Goal: Task Accomplishment & Management: Complete application form

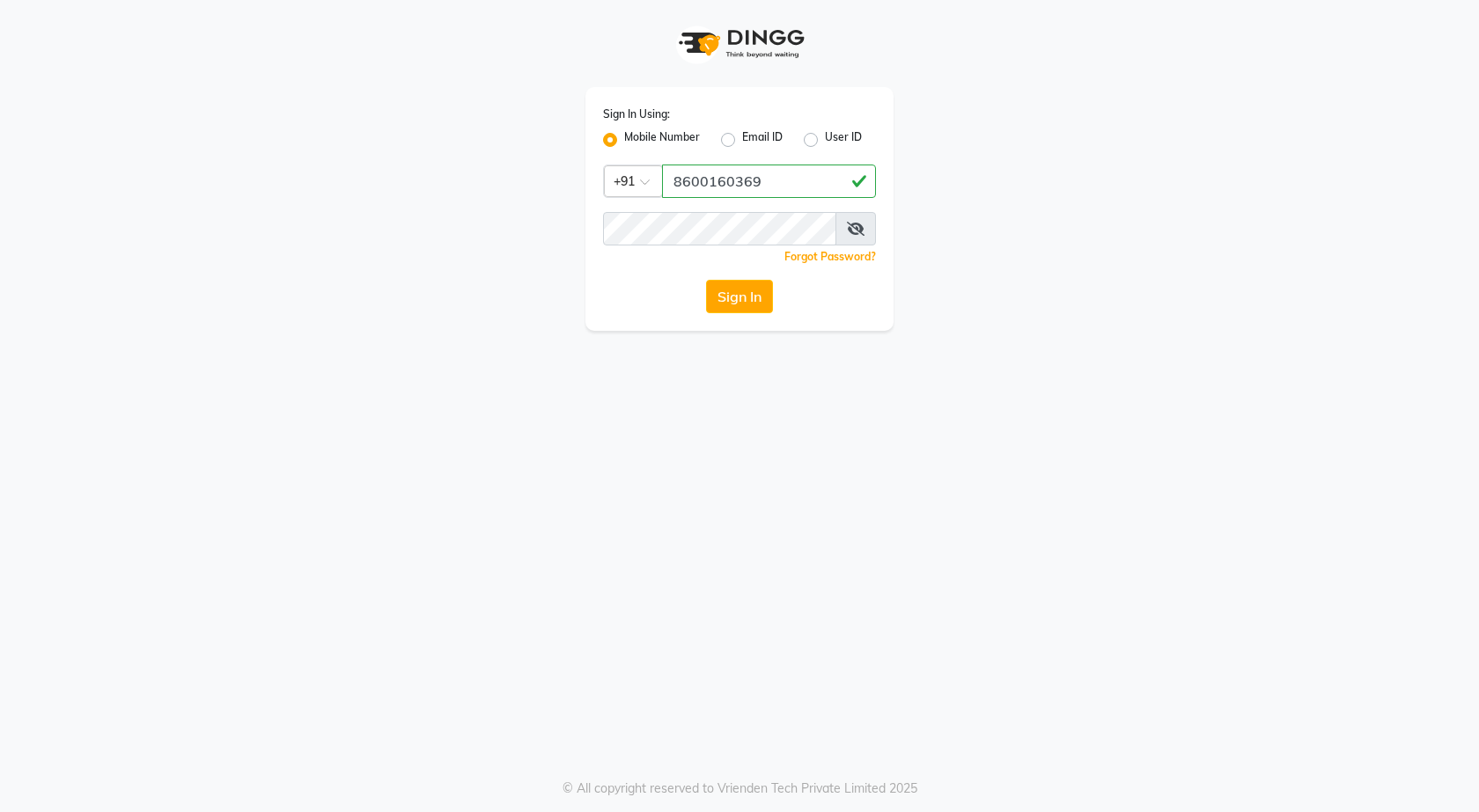
type input "8600160369"
click at [762, 302] on button "Sign In" at bounding box center [740, 297] width 67 height 34
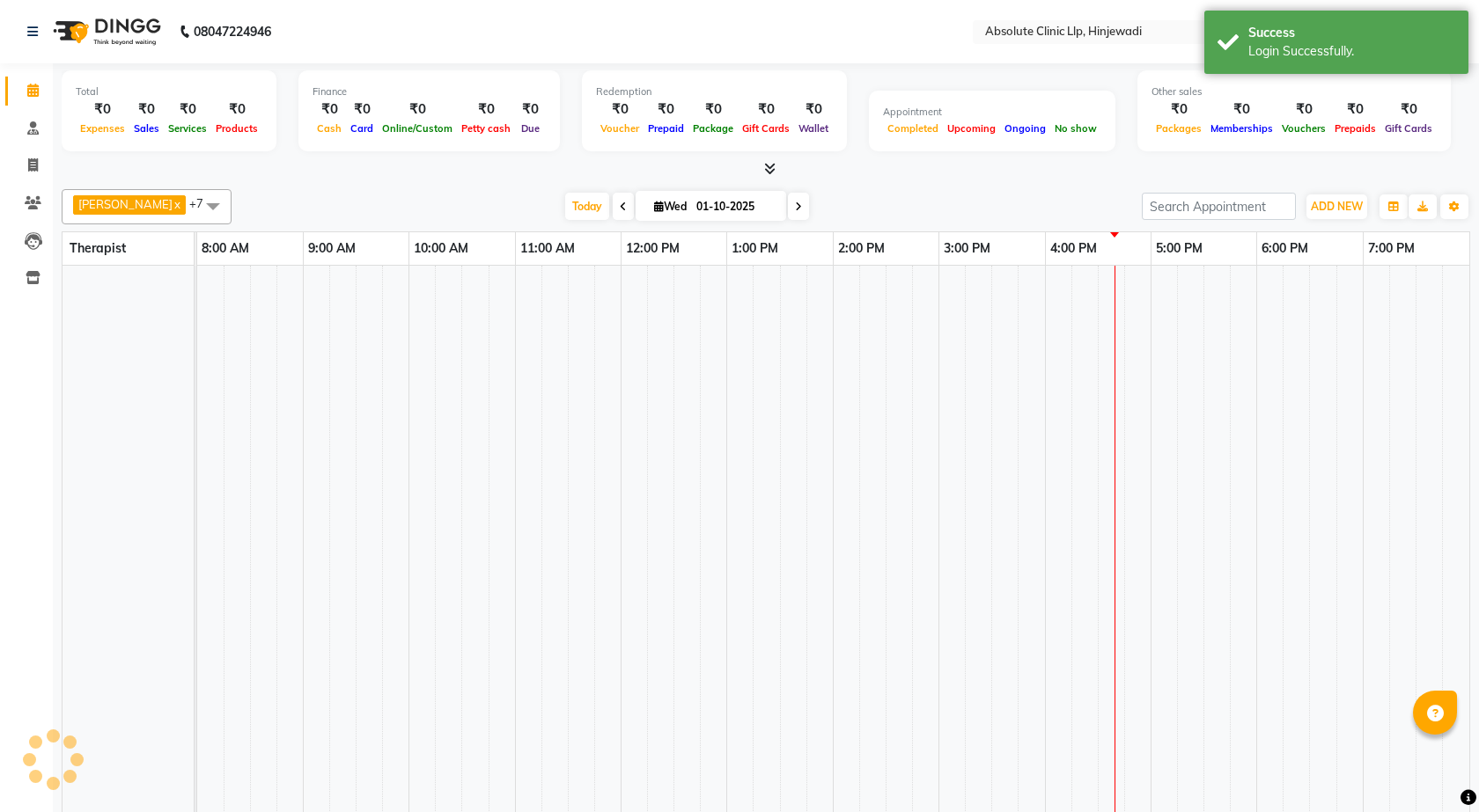
select select "en"
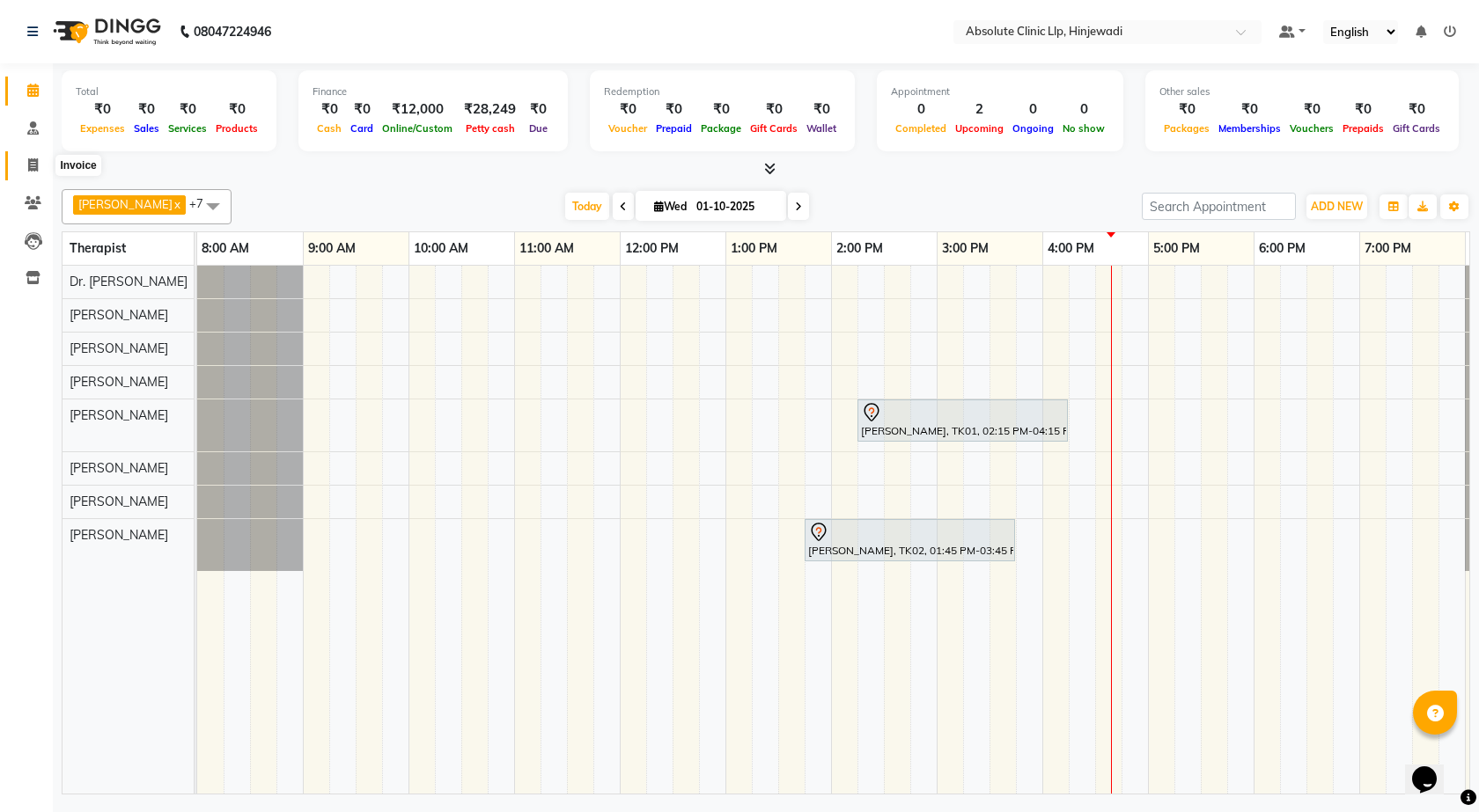
click at [38, 166] on icon at bounding box center [33, 166] width 10 height 14
select select "service"
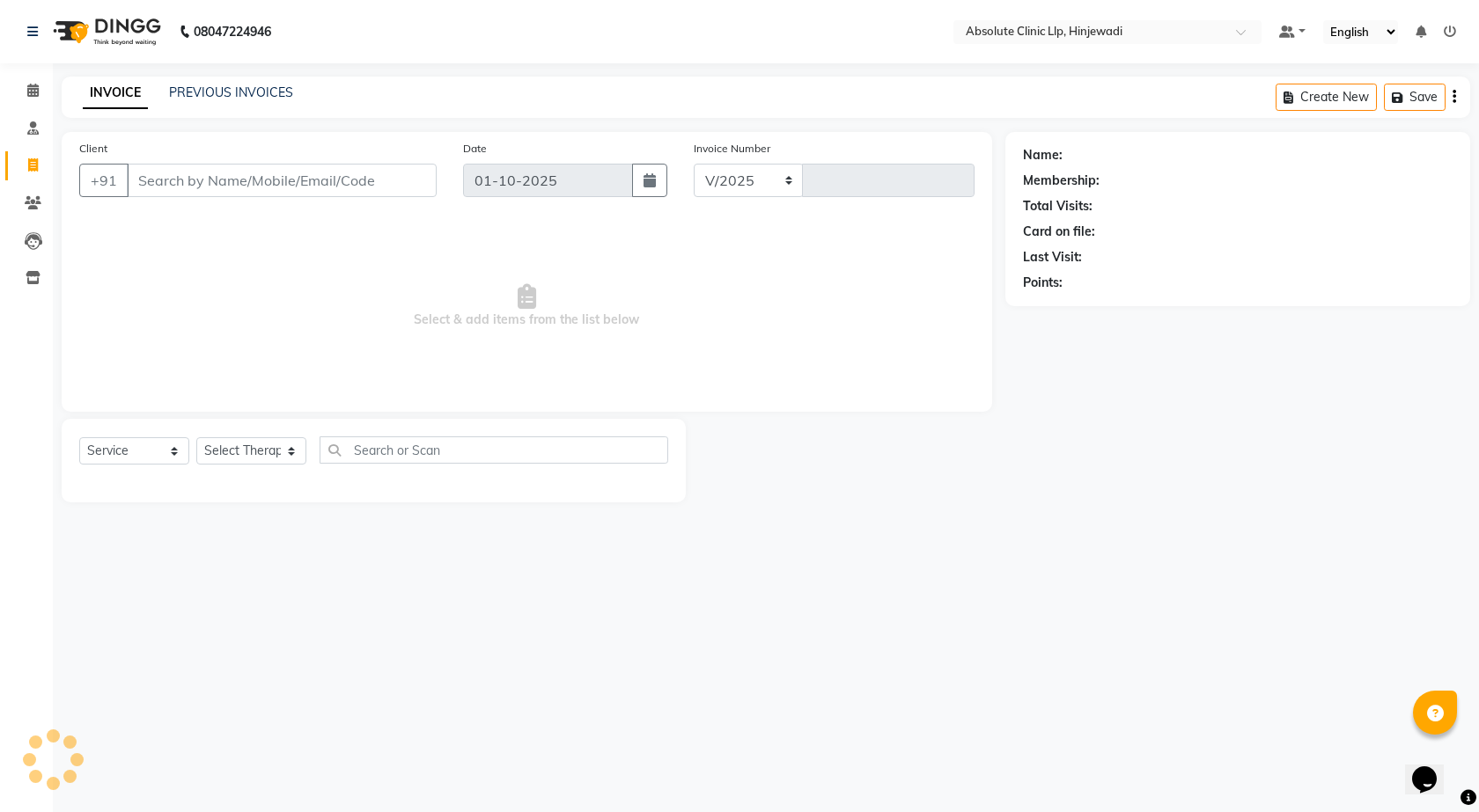
select select "5113"
type input "2586"
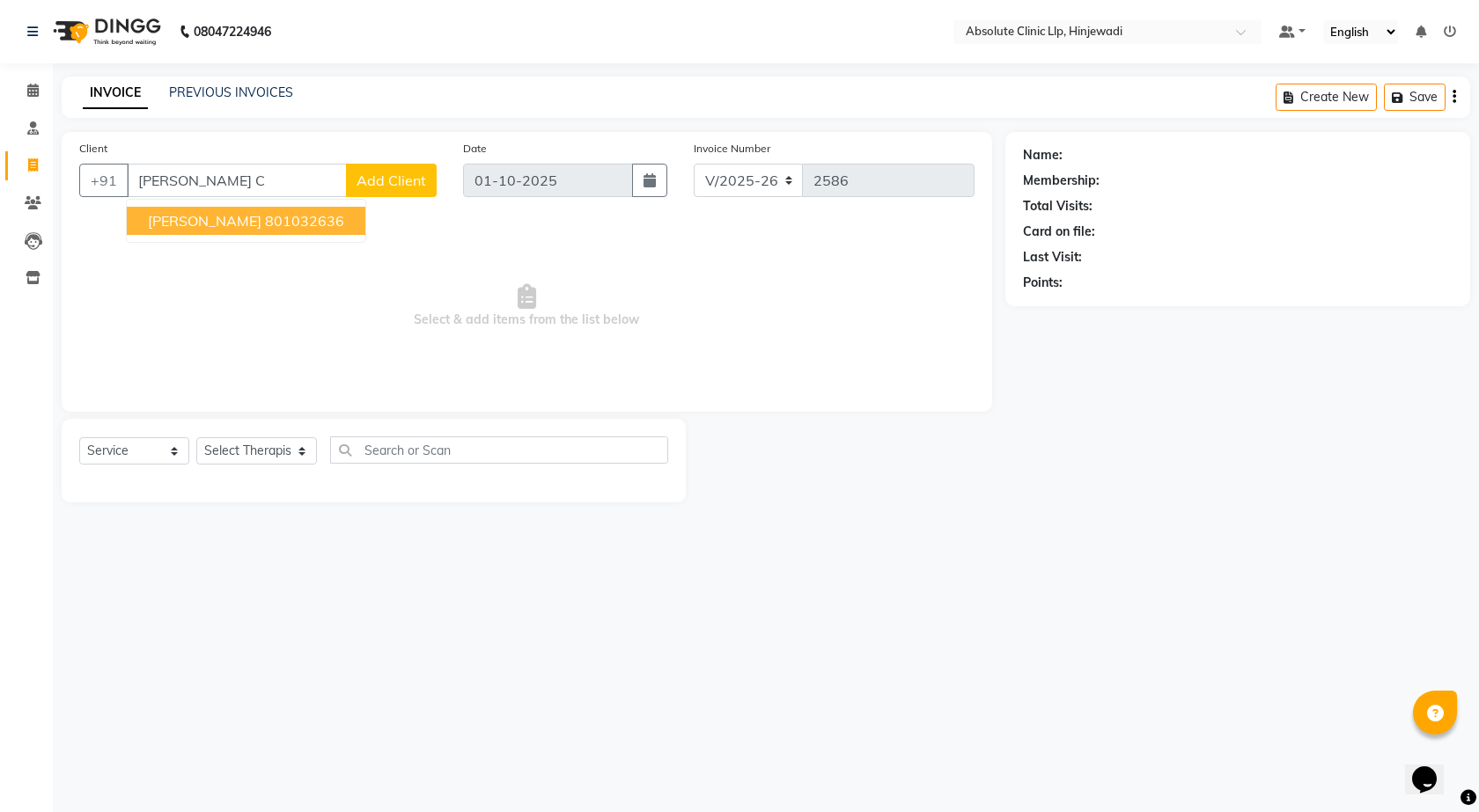
click at [265, 228] on ngb-highlight "801032636" at bounding box center [304, 221] width 79 height 17
type input "801032636"
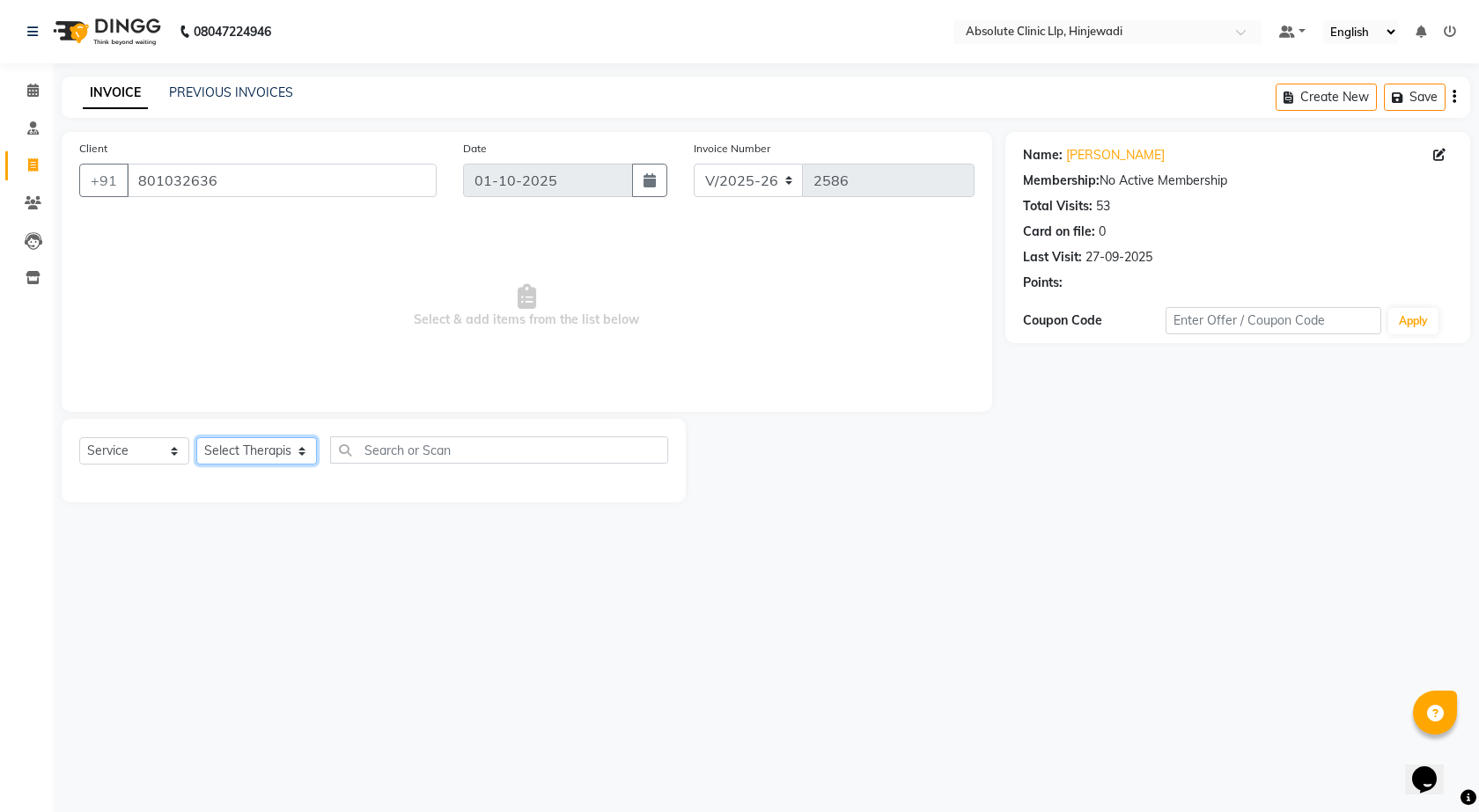
click at [265, 445] on select "Select Therapist [PERSON_NAME] DHANANJAY [PERSON_NAME] Dr. [PERSON_NAME] [PERSO…" at bounding box center [257, 451] width 120 height 27
select select "32608"
click at [197, 437] on select "Select Therapist [PERSON_NAME] DHANANJAY [PERSON_NAME] Dr. [PERSON_NAME] [PERSO…" at bounding box center [257, 451] width 120 height 27
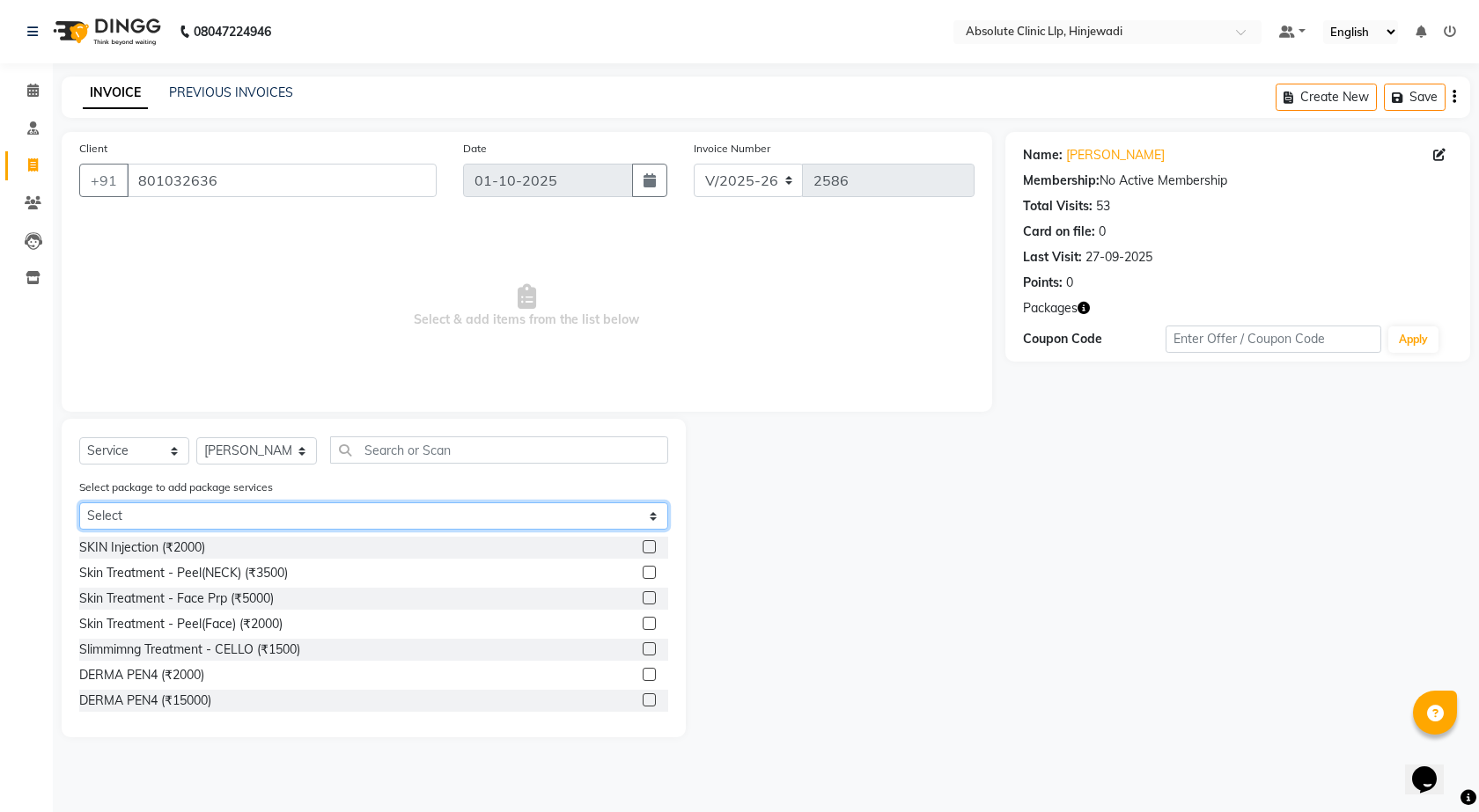
click at [646, 516] on select "Select [PERSON_NAME] - Slimming [PERSON_NAME] - skin" at bounding box center [374, 516] width 589 height 27
select select "1: Object"
click at [79, 503] on select "Select [PERSON_NAME] - Slimming [PERSON_NAME] - skin" at bounding box center [374, 516] width 589 height 27
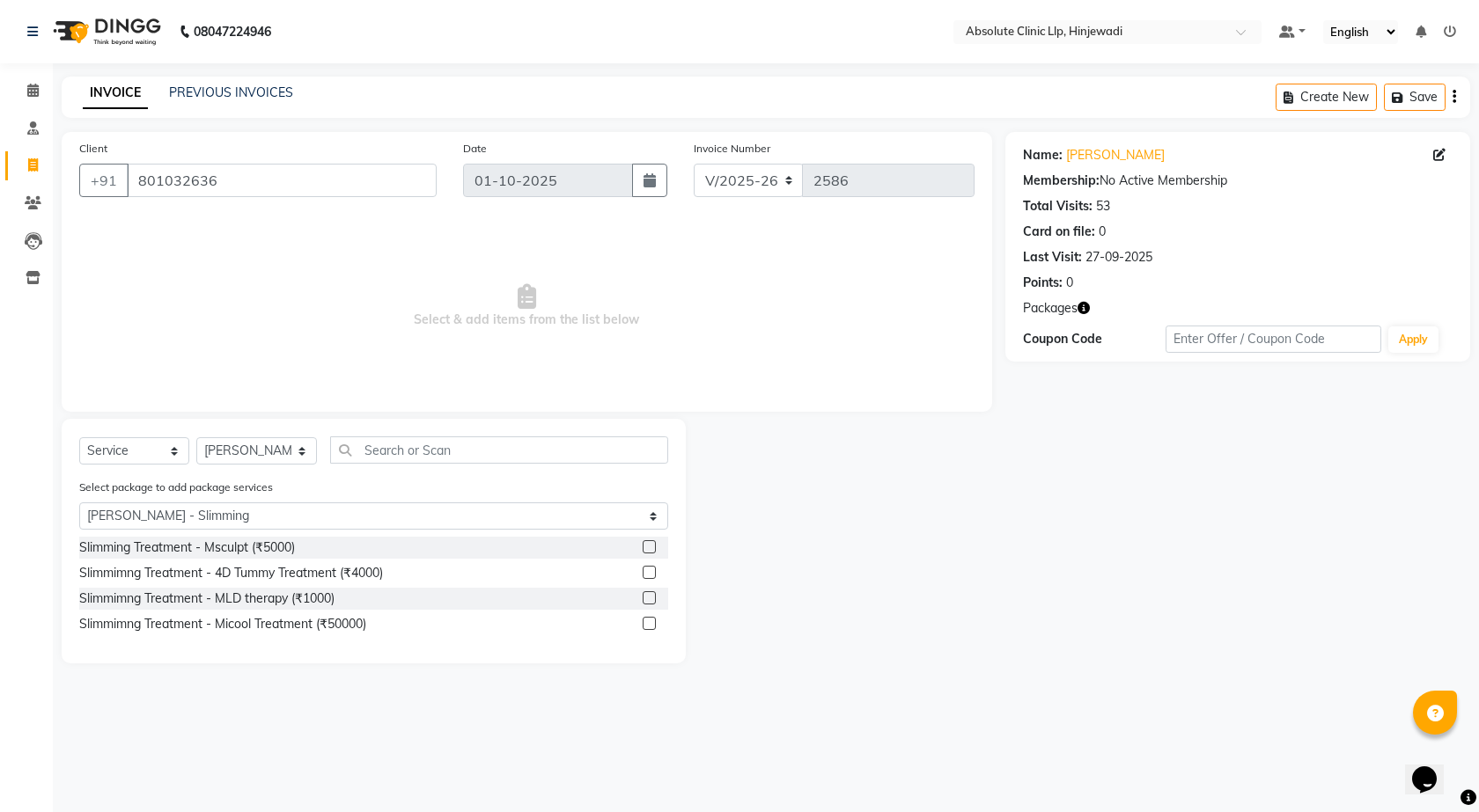
click at [647, 599] on label at bounding box center [649, 598] width 14 height 14
click at [647, 599] on input "checkbox" at bounding box center [648, 599] width 12 height 12
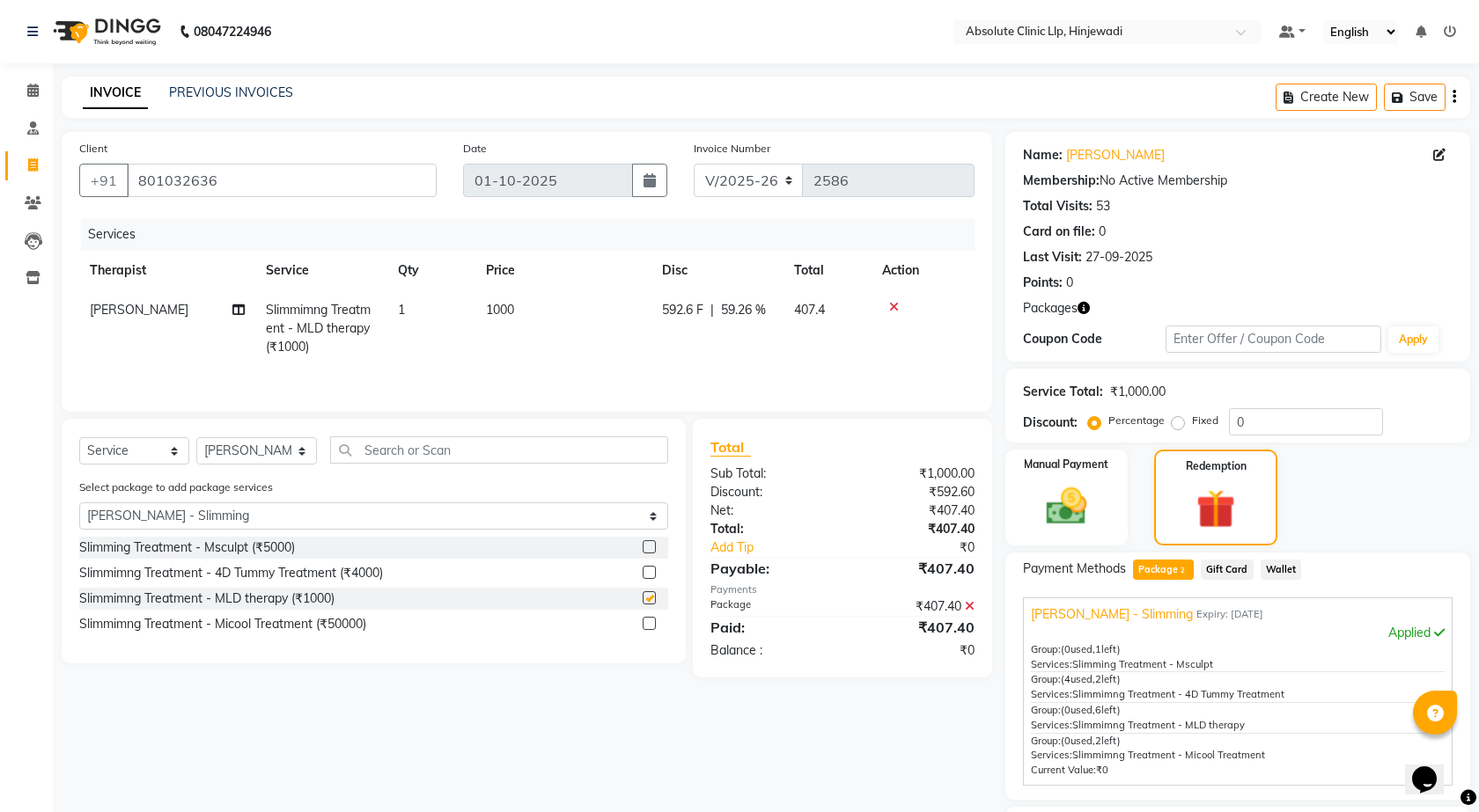
checkbox input "false"
click at [474, 453] on input "text" at bounding box center [496, 451] width 333 height 27
type input "C"
select select "0: undefined"
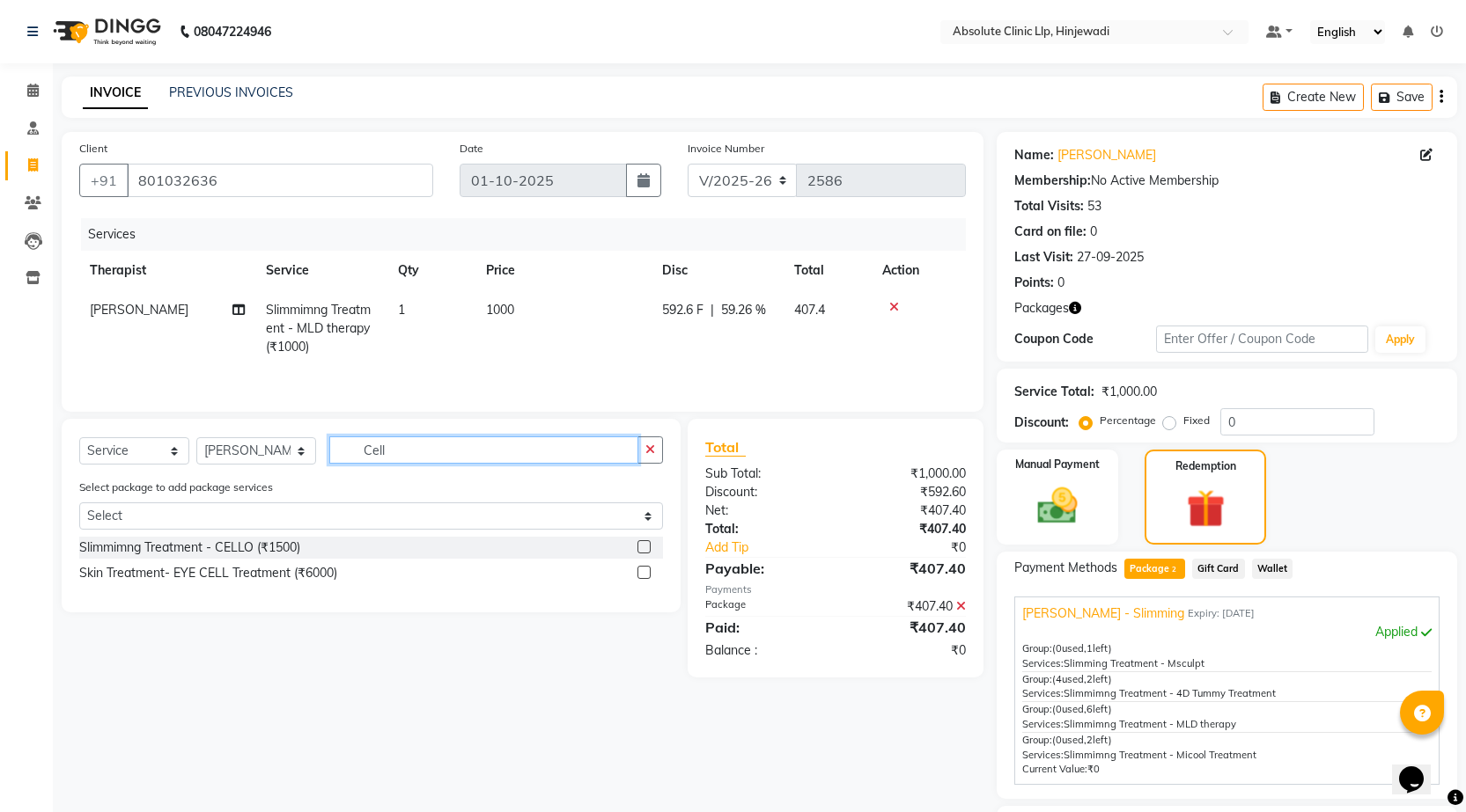
type input "Cell"
click at [639, 549] on label at bounding box center [644, 547] width 14 height 14
click at [639, 549] on input "checkbox" at bounding box center [643, 548] width 12 height 12
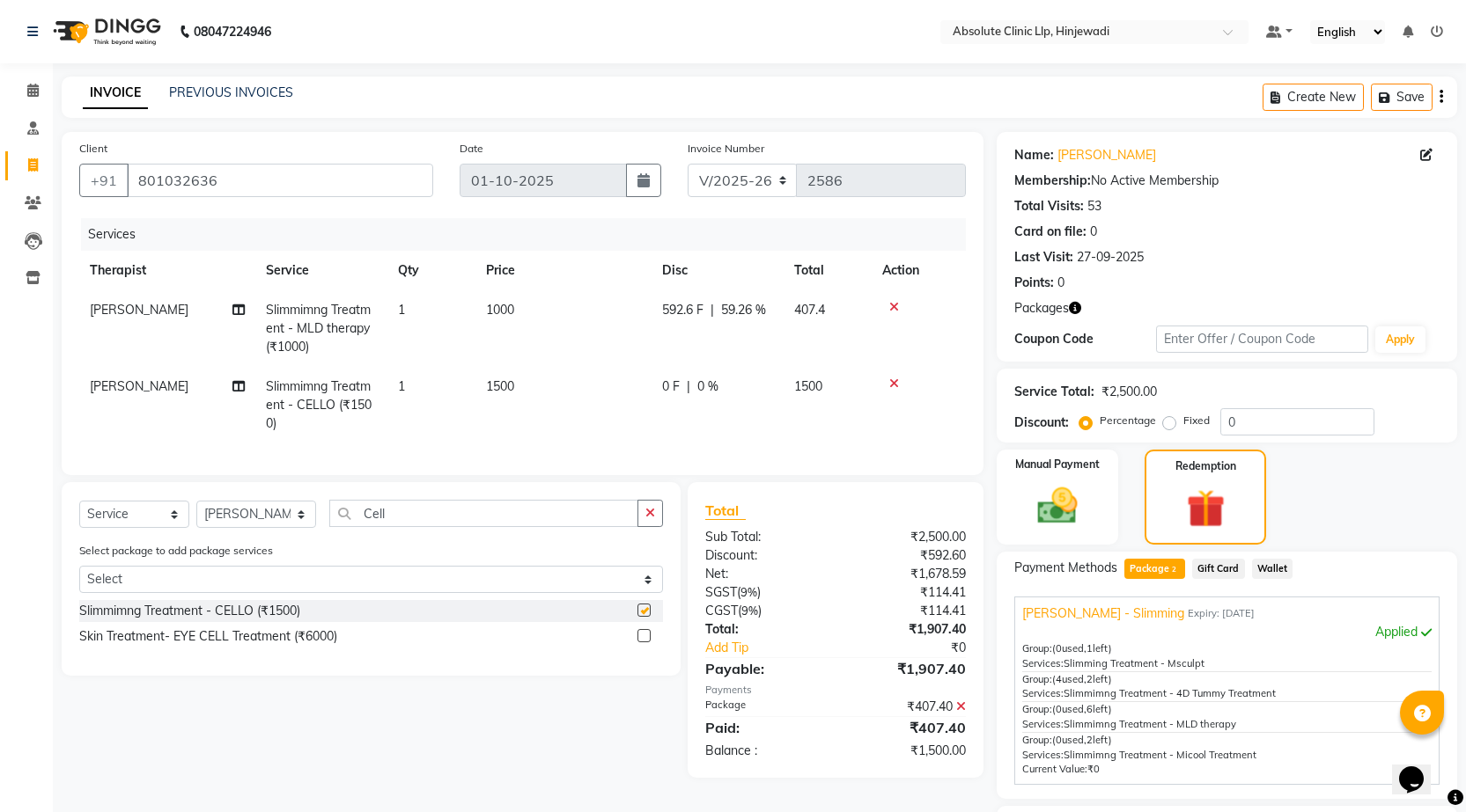
checkbox input "false"
click at [714, 393] on span "0 %" at bounding box center [707, 387] width 21 height 18
select select "32608"
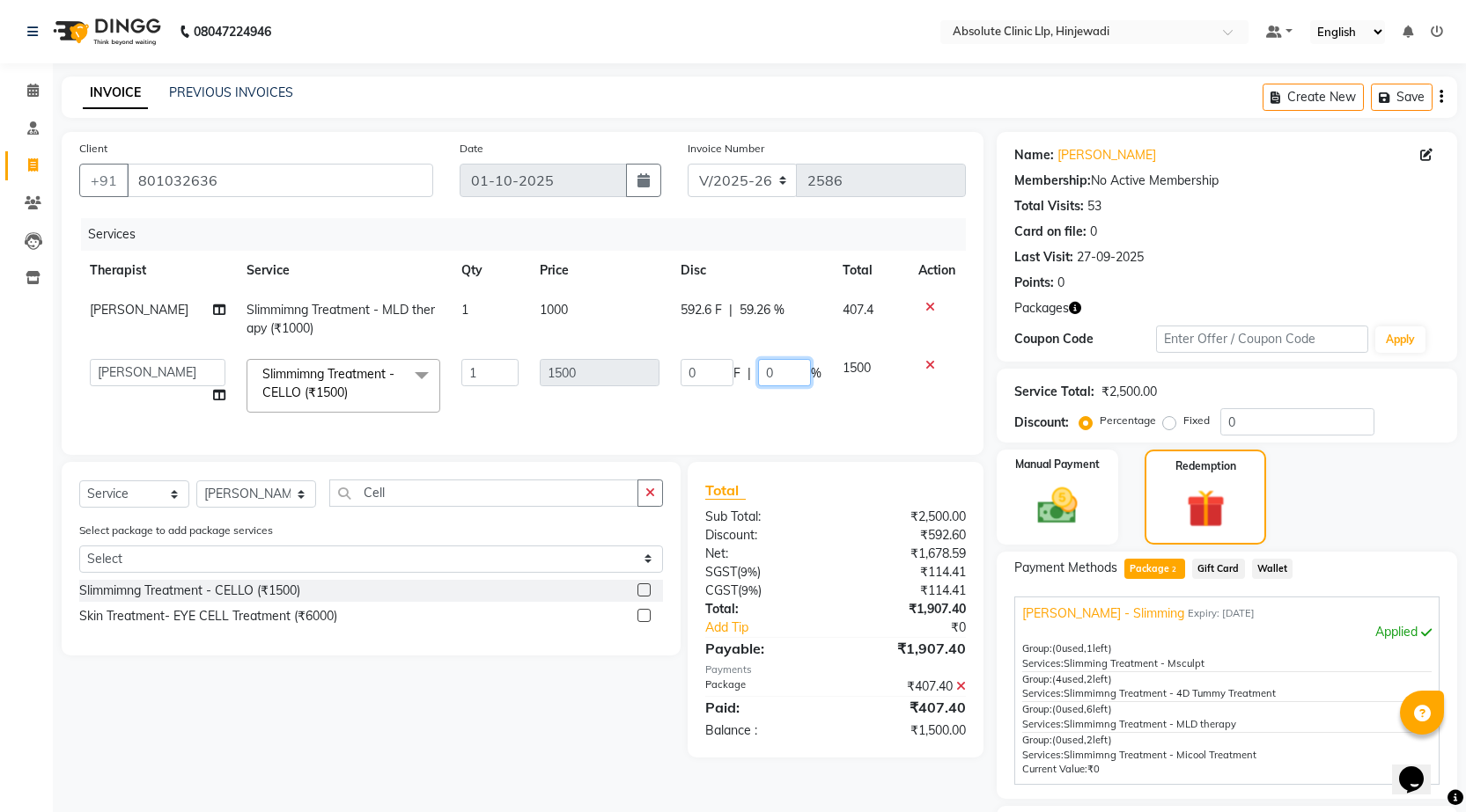
click at [800, 376] on input "0" at bounding box center [784, 373] width 53 height 27
type input "100"
click at [765, 403] on td "0 F | 100 %" at bounding box center [750, 386] width 162 height 75
select select "32608"
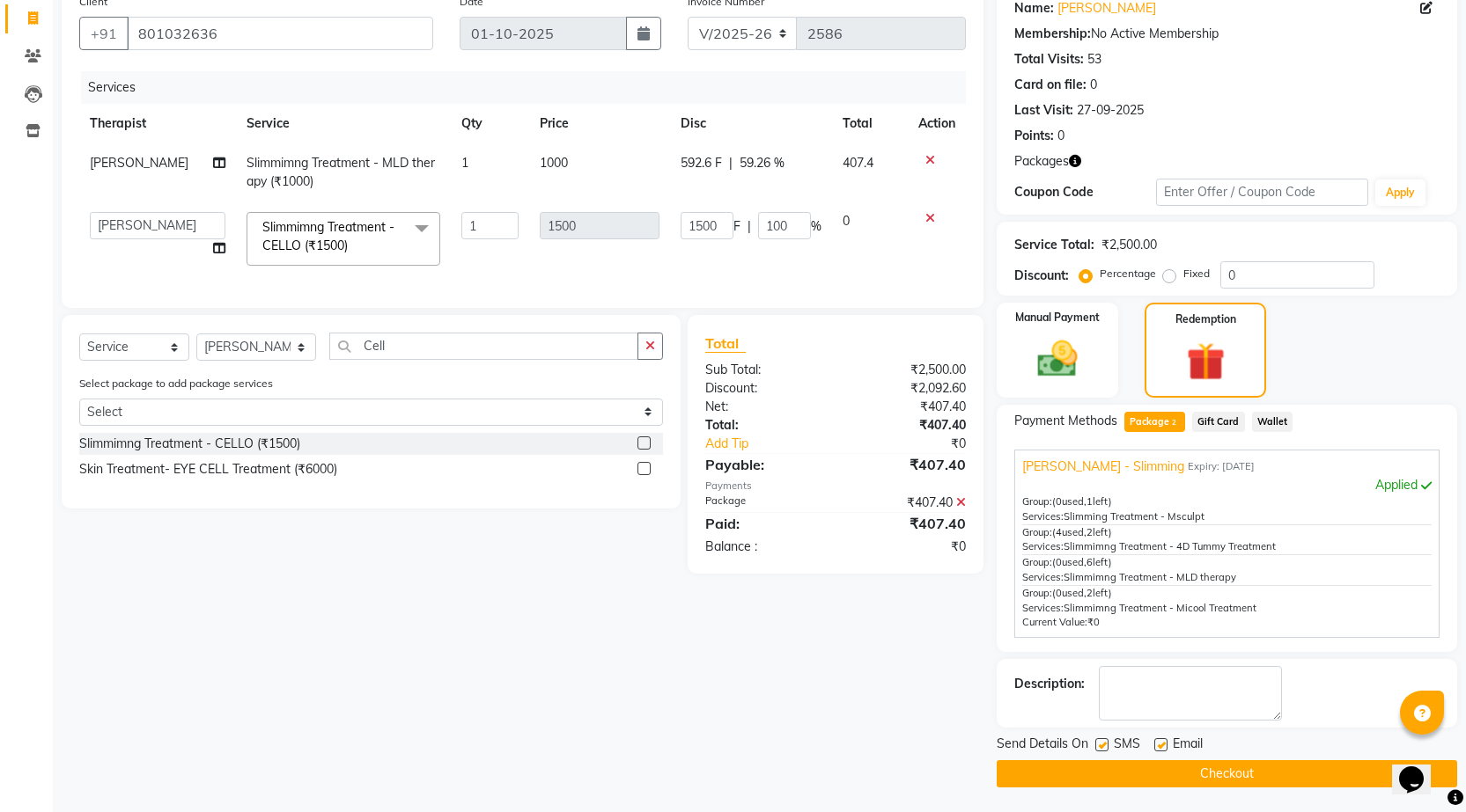
scroll to position [149, 0]
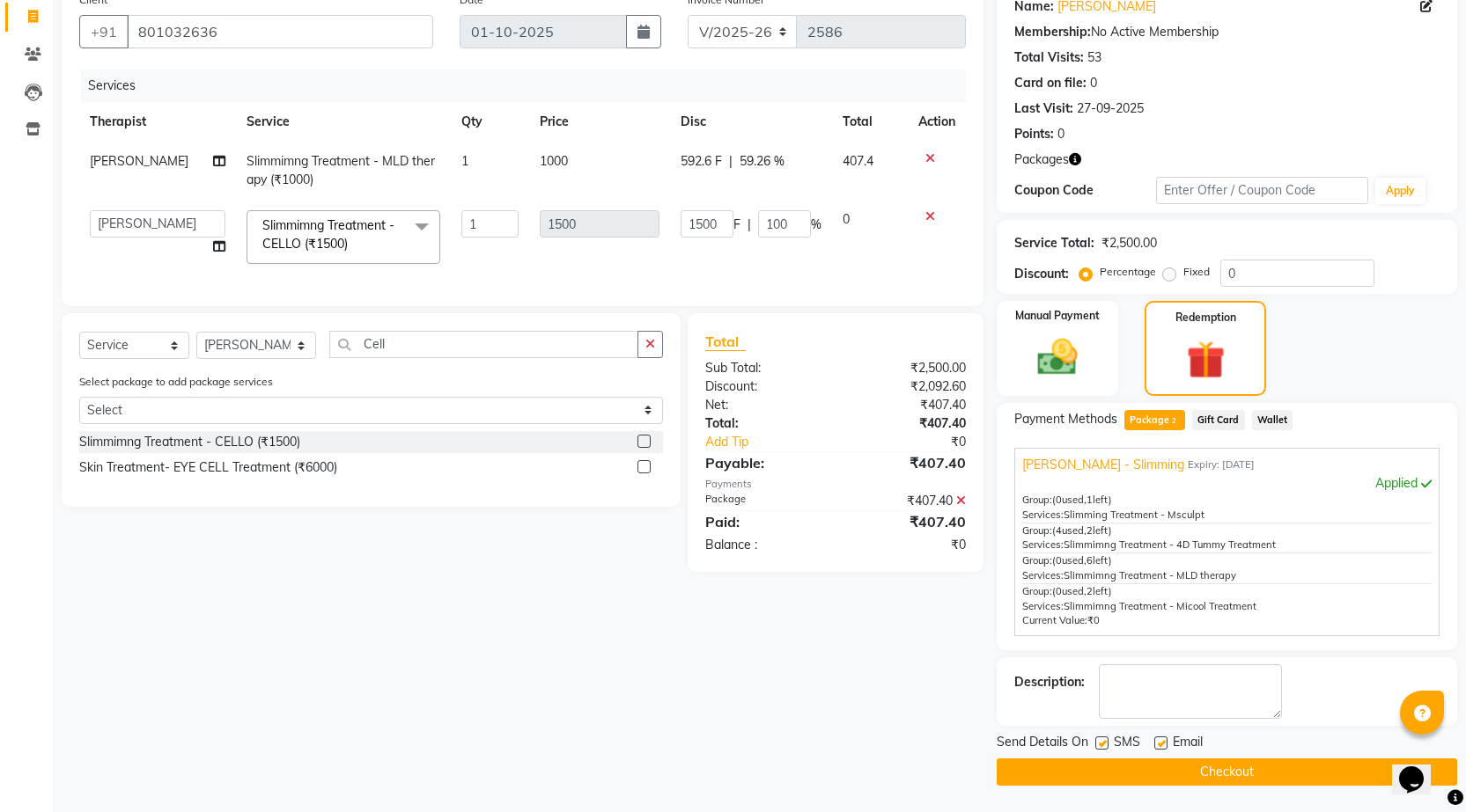
click at [1303, 768] on button "Checkout" at bounding box center [1226, 772] width 460 height 27
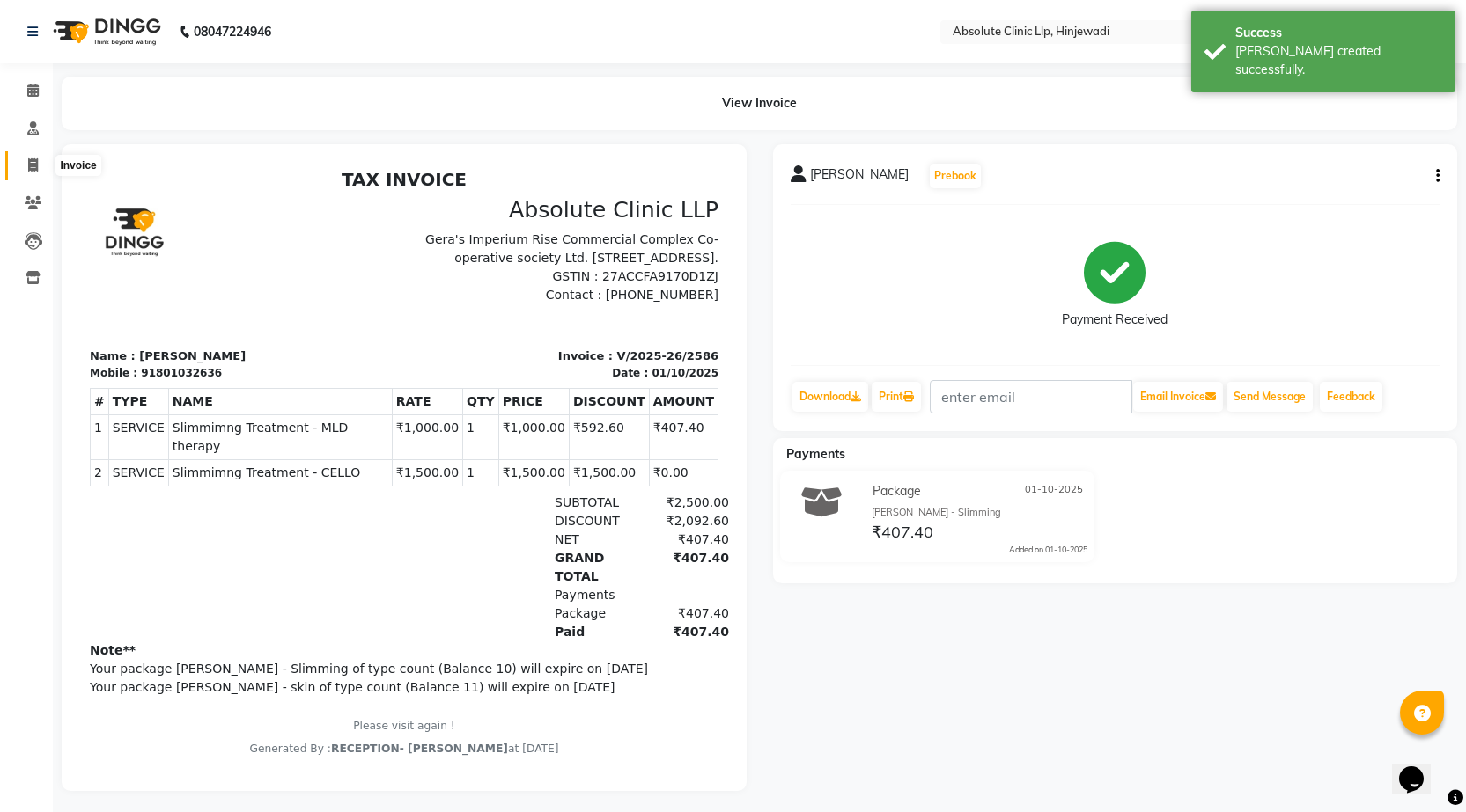
click at [34, 168] on icon at bounding box center [33, 166] width 10 height 14
select select "service"
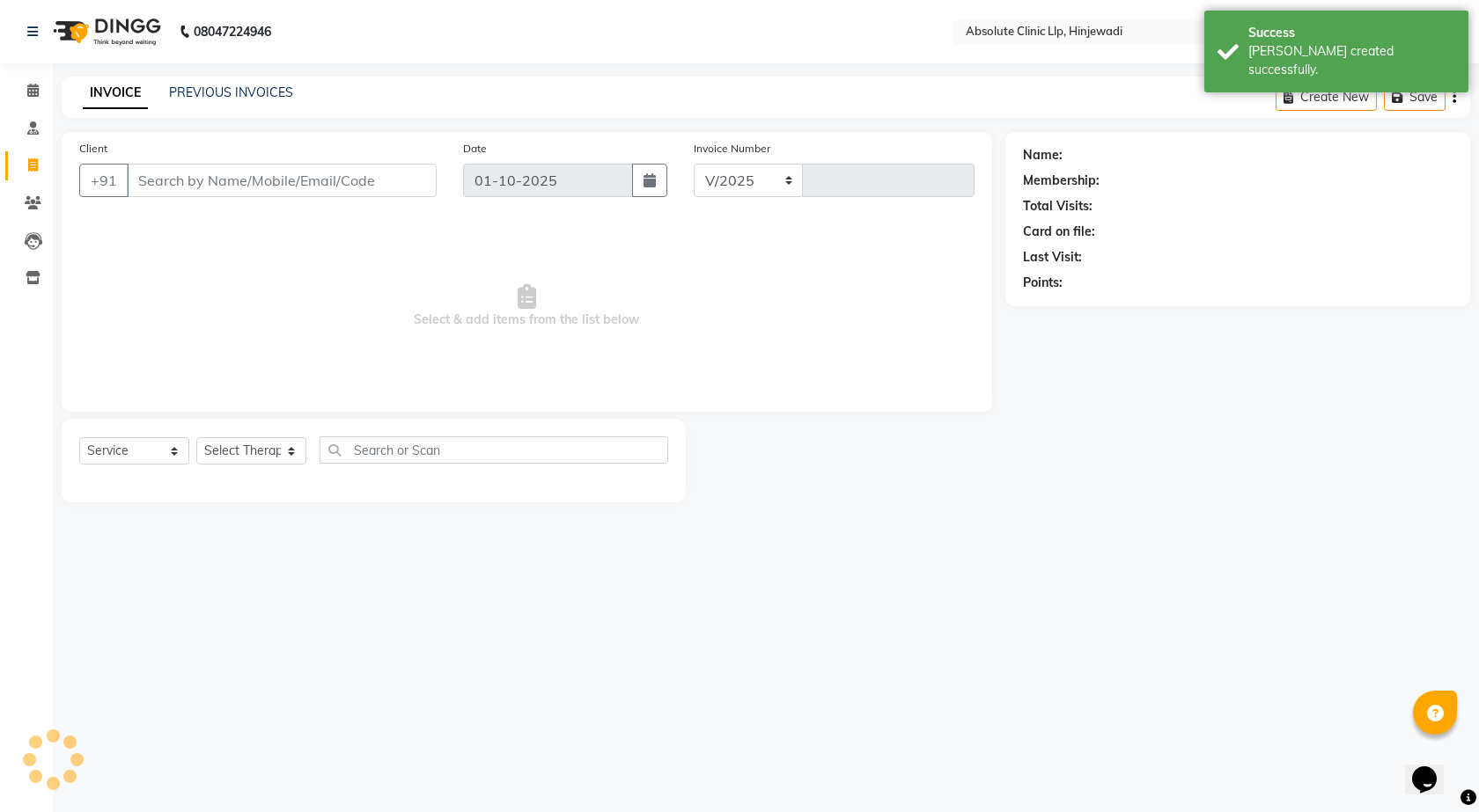
select select "5113"
type input "2587"
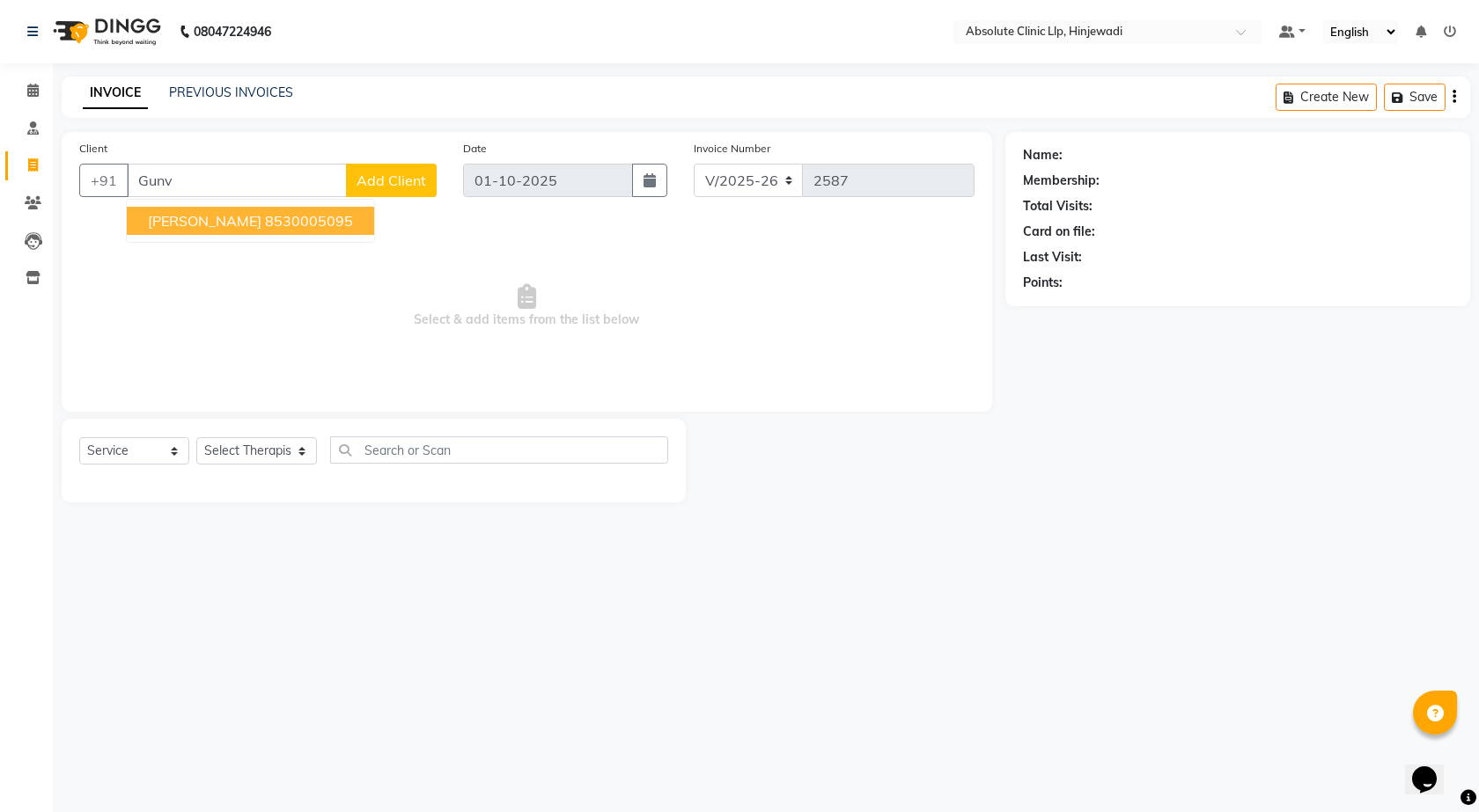
click at [208, 222] on span "[PERSON_NAME]" at bounding box center [205, 221] width 113 height 17
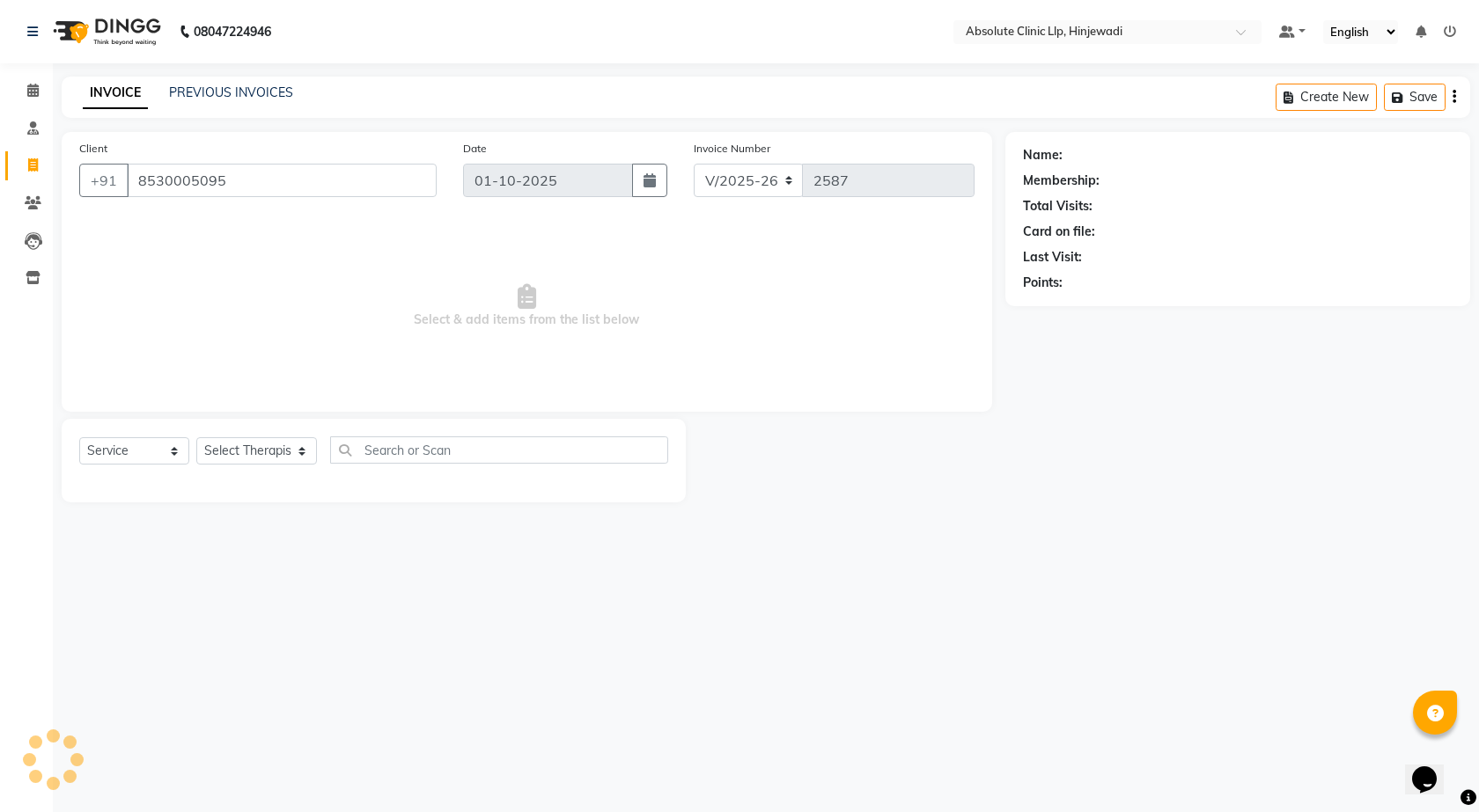
type input "8530005095"
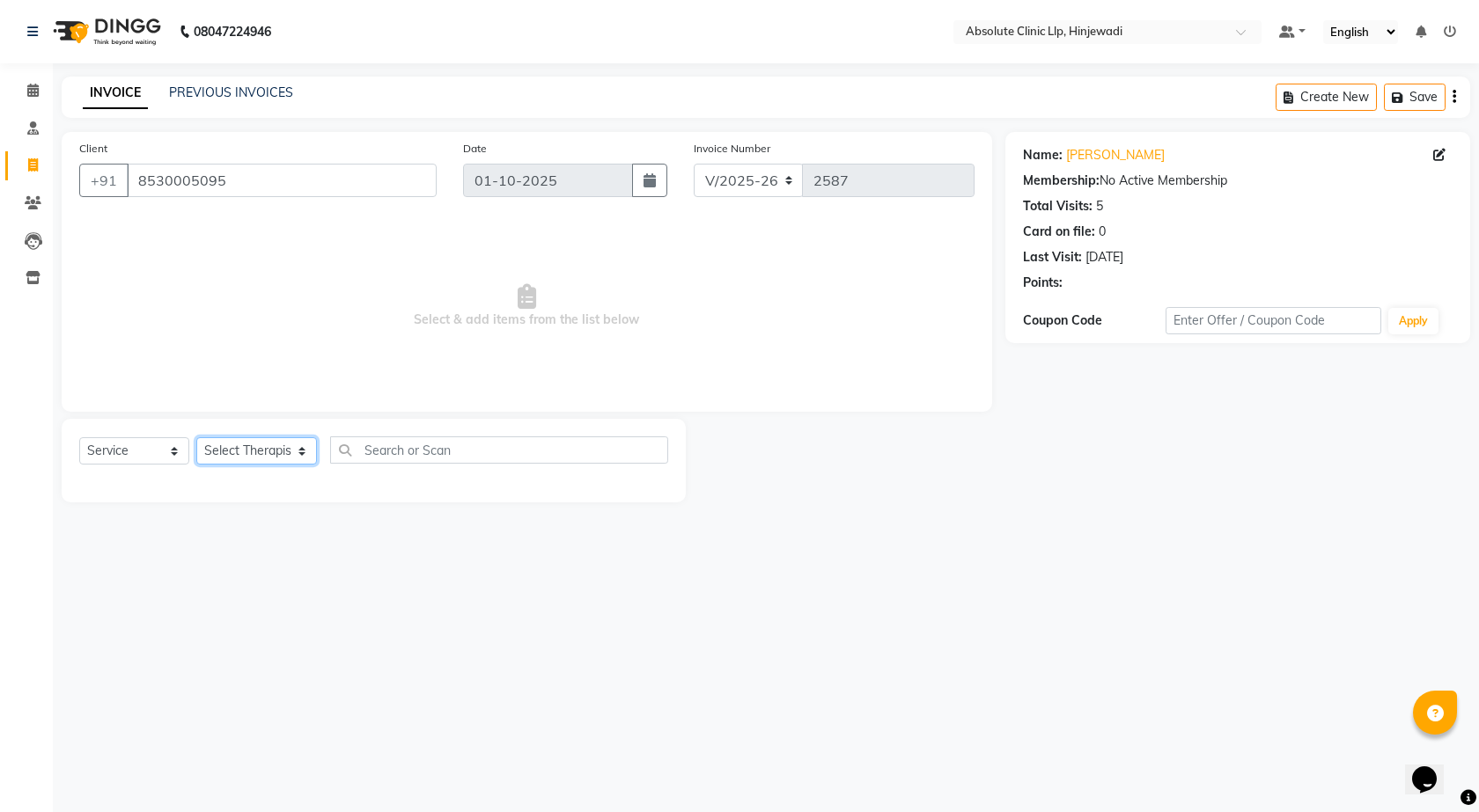
click at [272, 452] on select "Select Therapist [PERSON_NAME] DHANANJAY [PERSON_NAME] Dr. [PERSON_NAME] [PERSO…" at bounding box center [257, 451] width 120 height 27
select select "32608"
click at [197, 437] on select "Select Therapist [PERSON_NAME] DHANANJAY [PERSON_NAME] Dr. [PERSON_NAME] [PERSO…" at bounding box center [257, 451] width 120 height 27
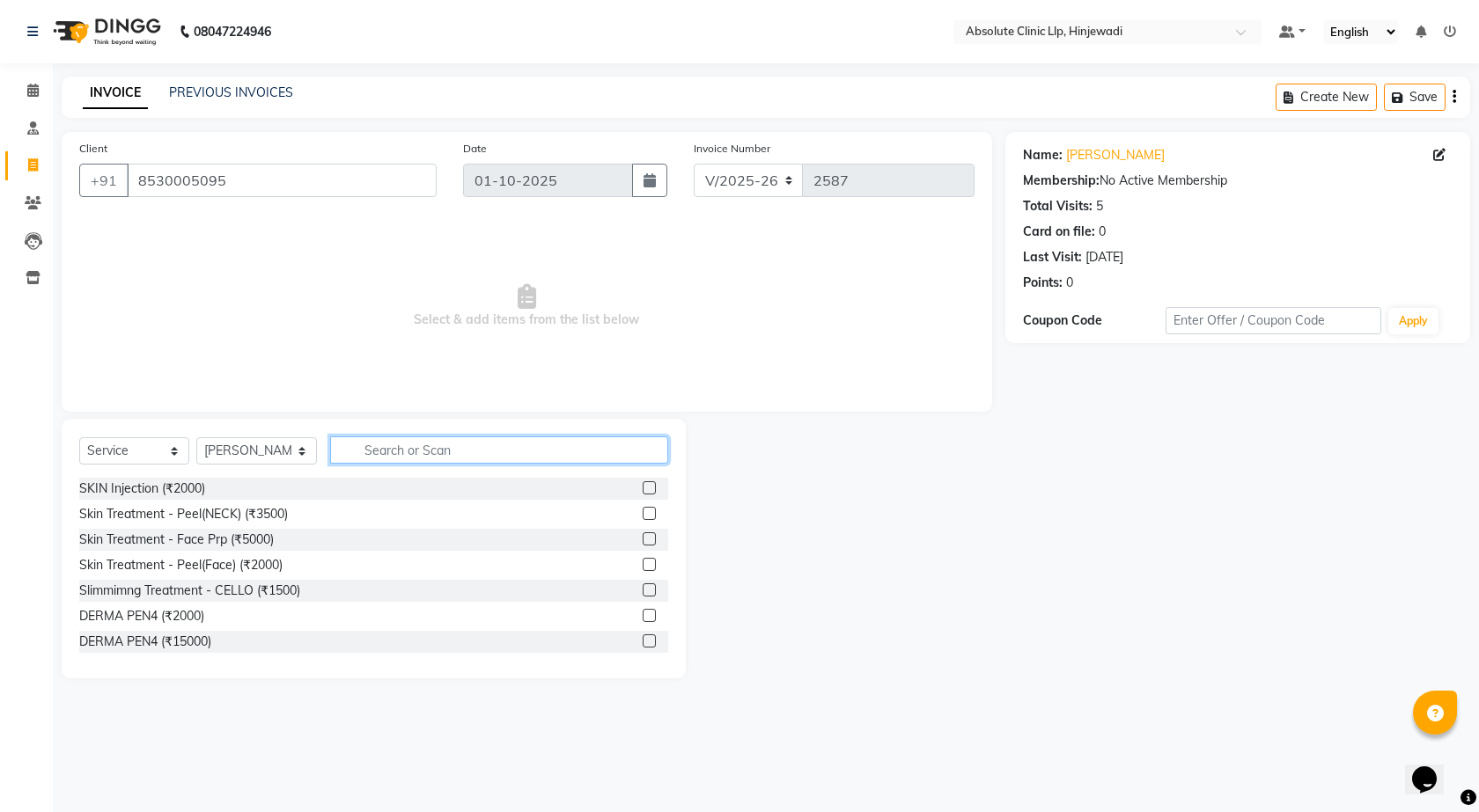
click at [517, 456] on input "text" at bounding box center [500, 451] width 339 height 27
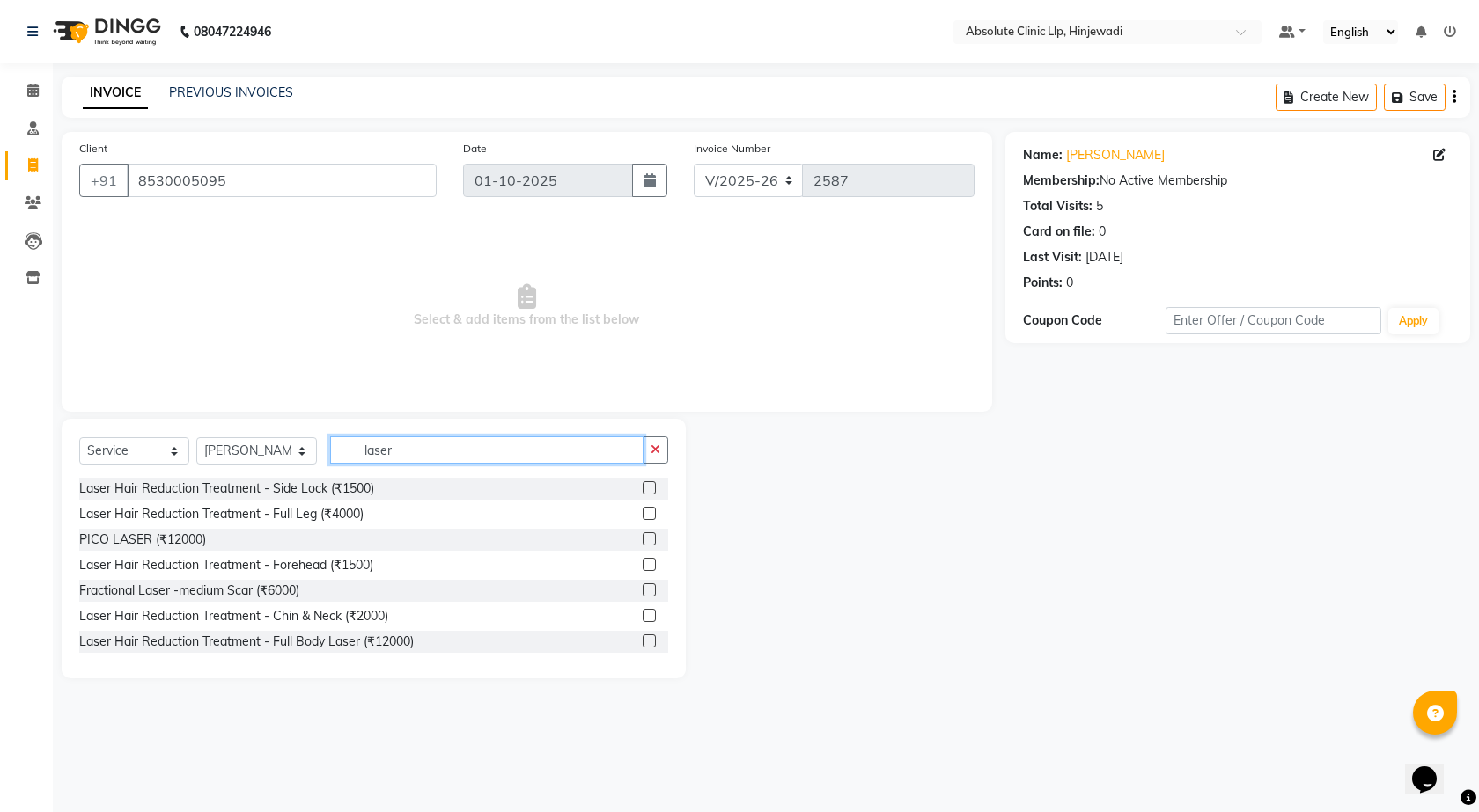
type input "laser"
click at [643, 644] on label at bounding box center [649, 641] width 14 height 14
click at [643, 644] on input "checkbox" at bounding box center [648, 642] width 12 height 12
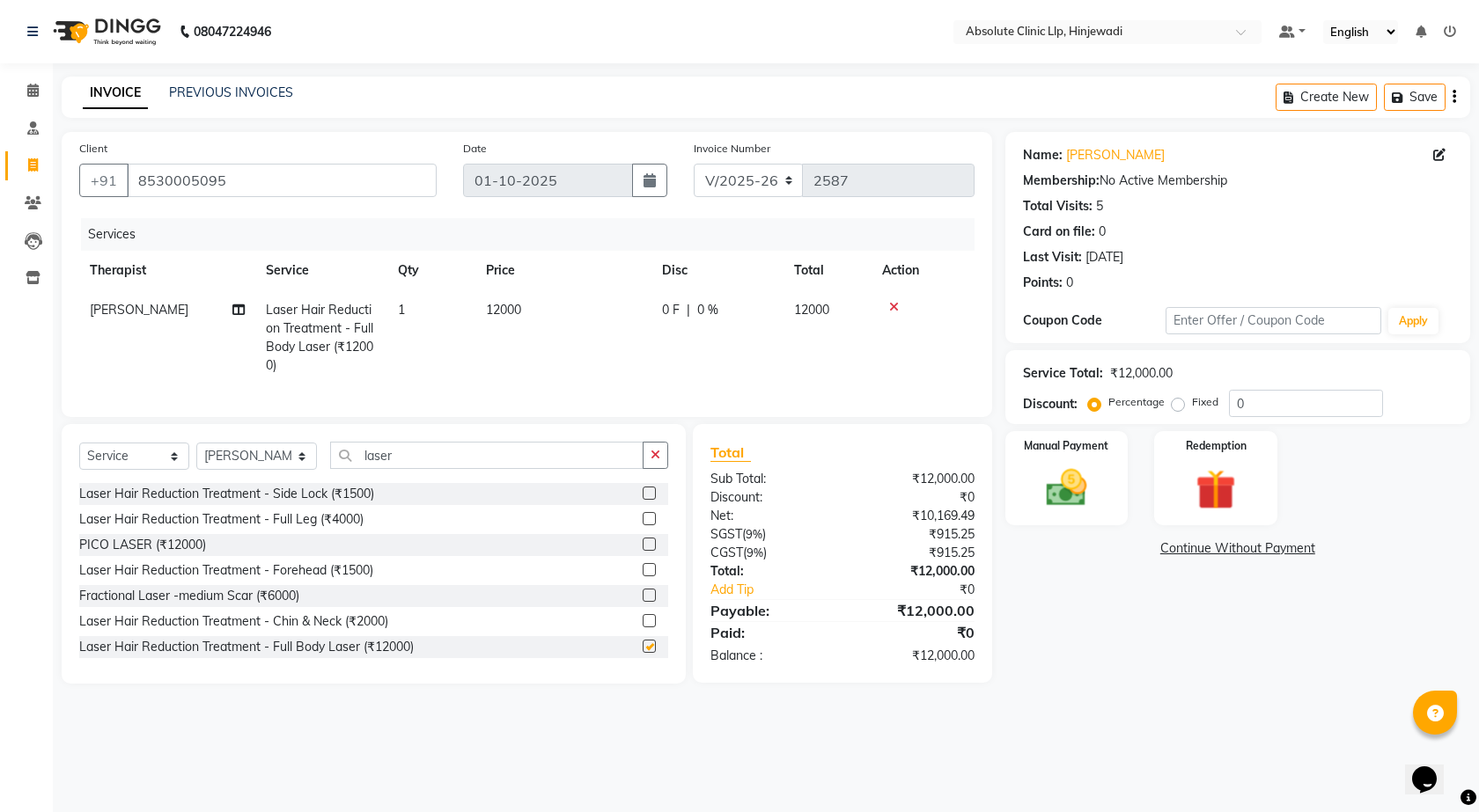
checkbox input "false"
click at [1319, 403] on input "0" at bounding box center [1306, 403] width 154 height 27
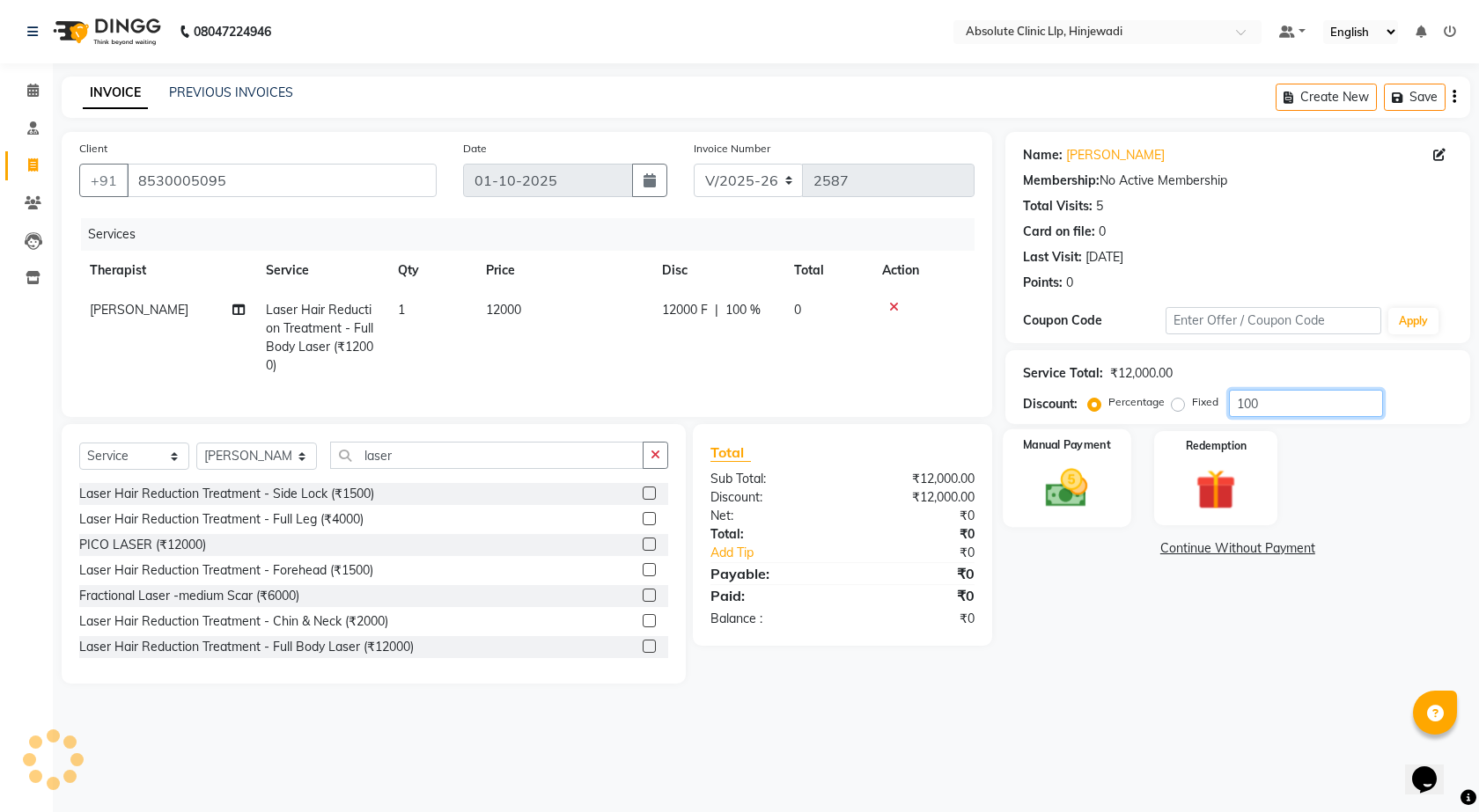
type input "100"
click at [1119, 485] on div "Manual Payment" at bounding box center [1067, 478] width 128 height 98
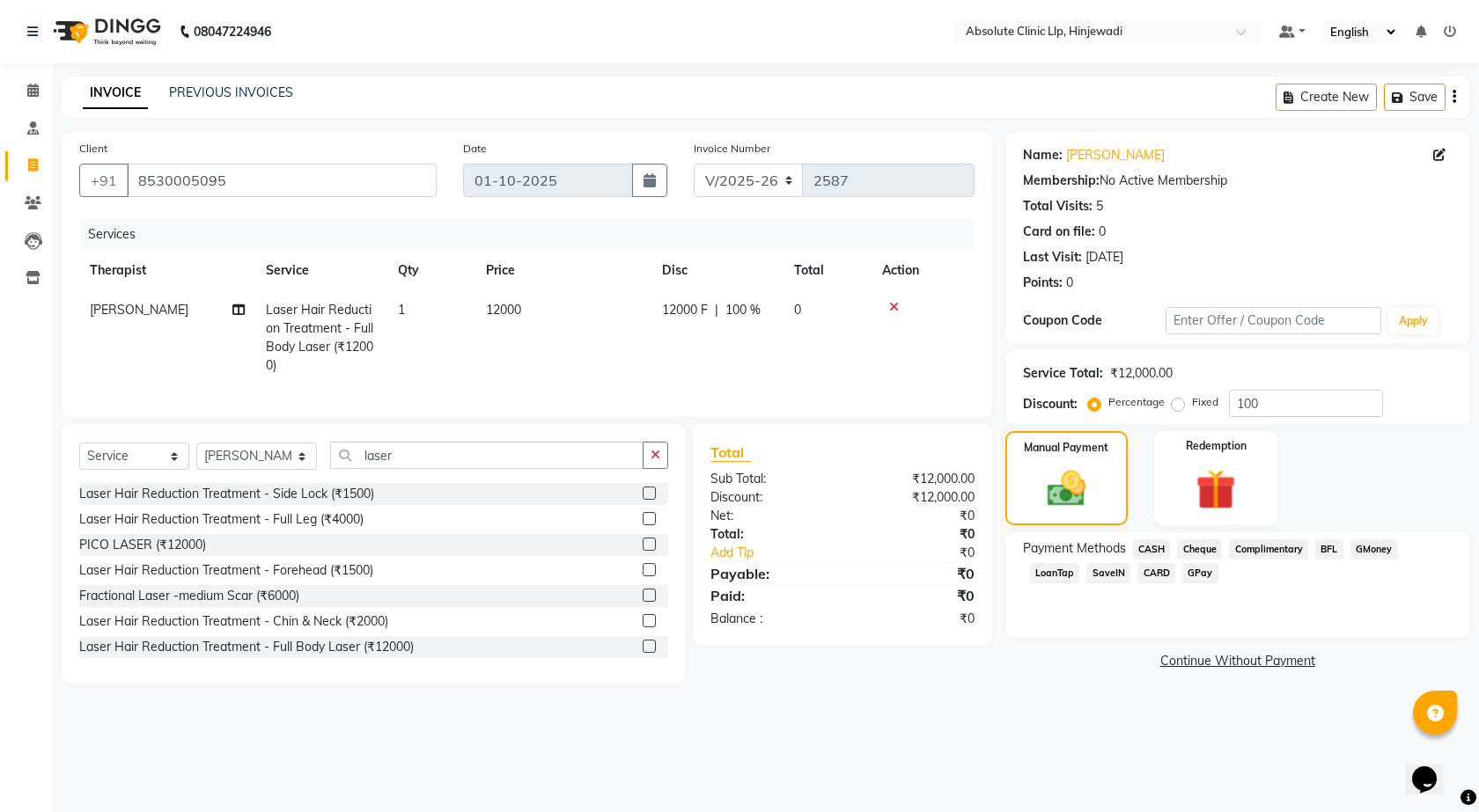
click at [1155, 551] on span "CASH" at bounding box center [1151, 549] width 38 height 20
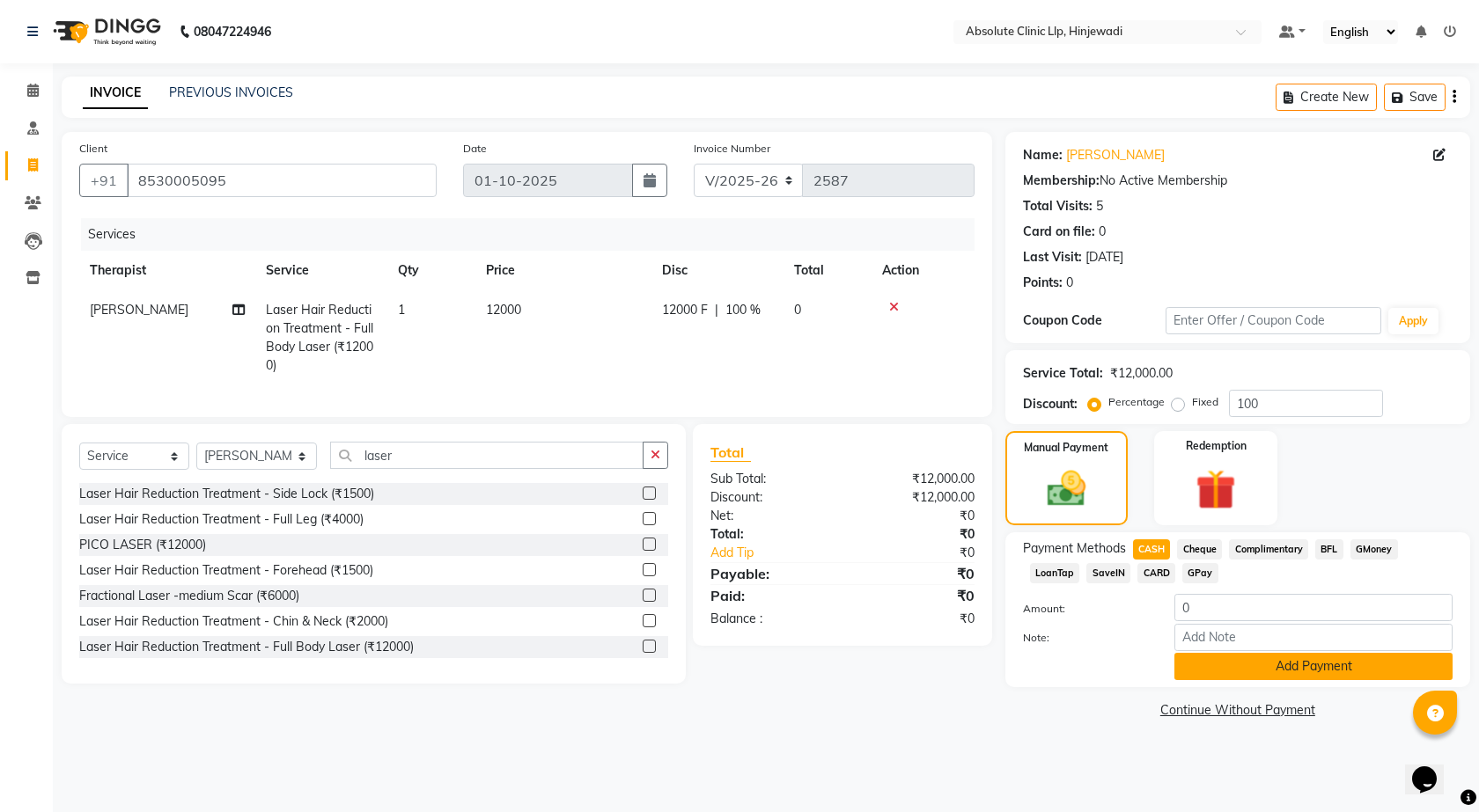
click at [1327, 659] on button "Add Payment" at bounding box center [1313, 667] width 278 height 27
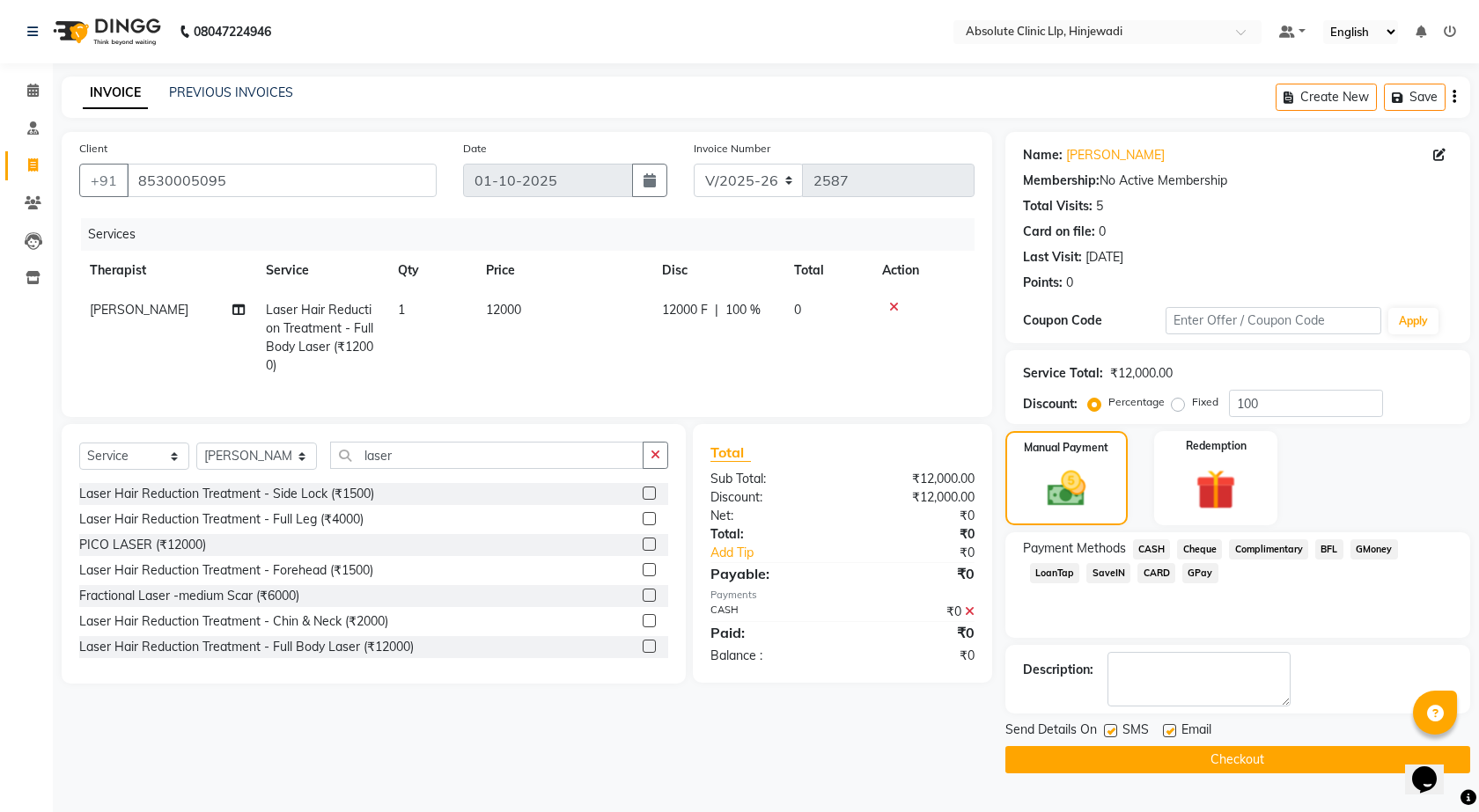
click at [875, 370] on td at bounding box center [923, 338] width 103 height 95
click at [1262, 756] on button "Checkout" at bounding box center [1238, 760] width 465 height 27
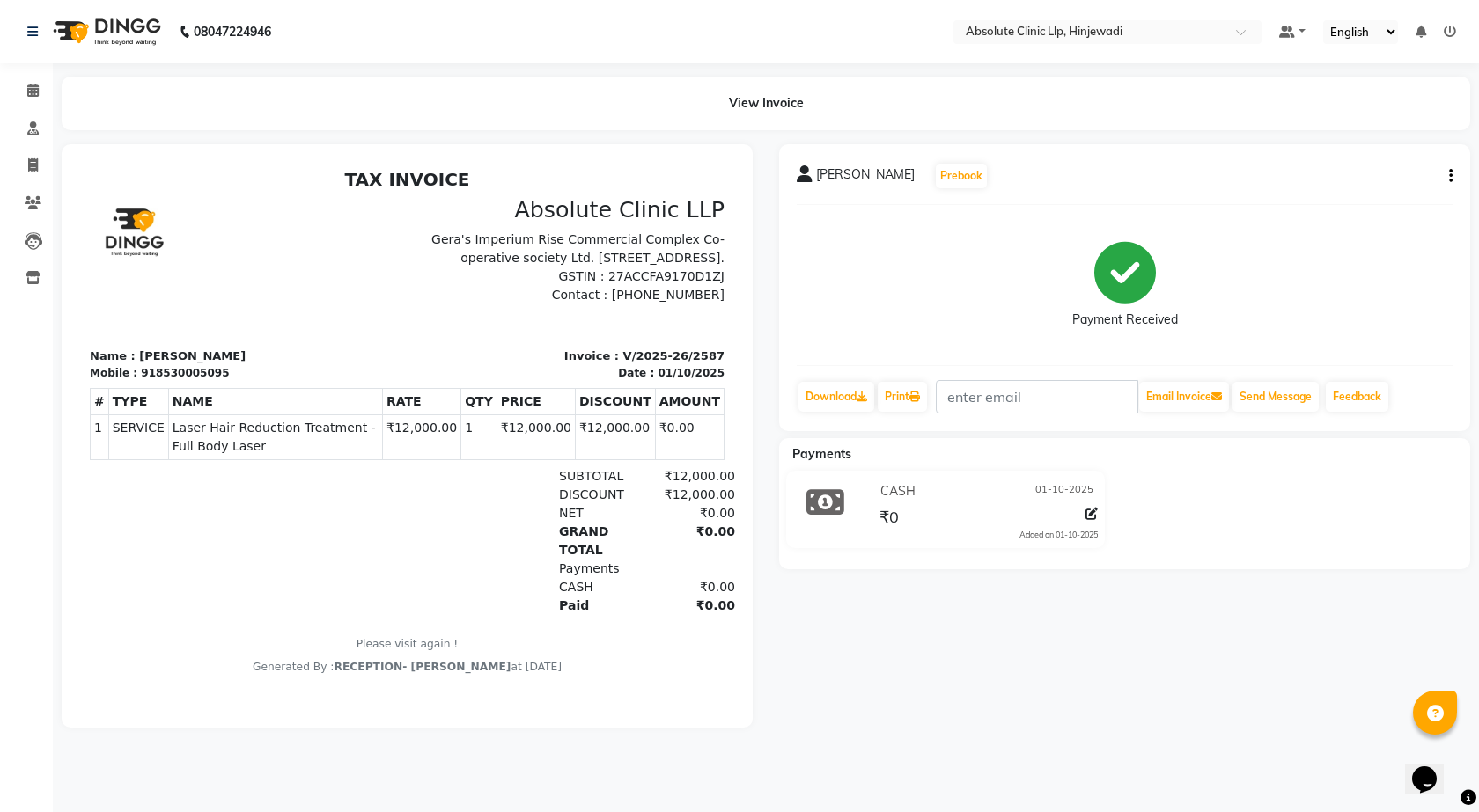
click at [117, 36] on img at bounding box center [105, 31] width 120 height 49
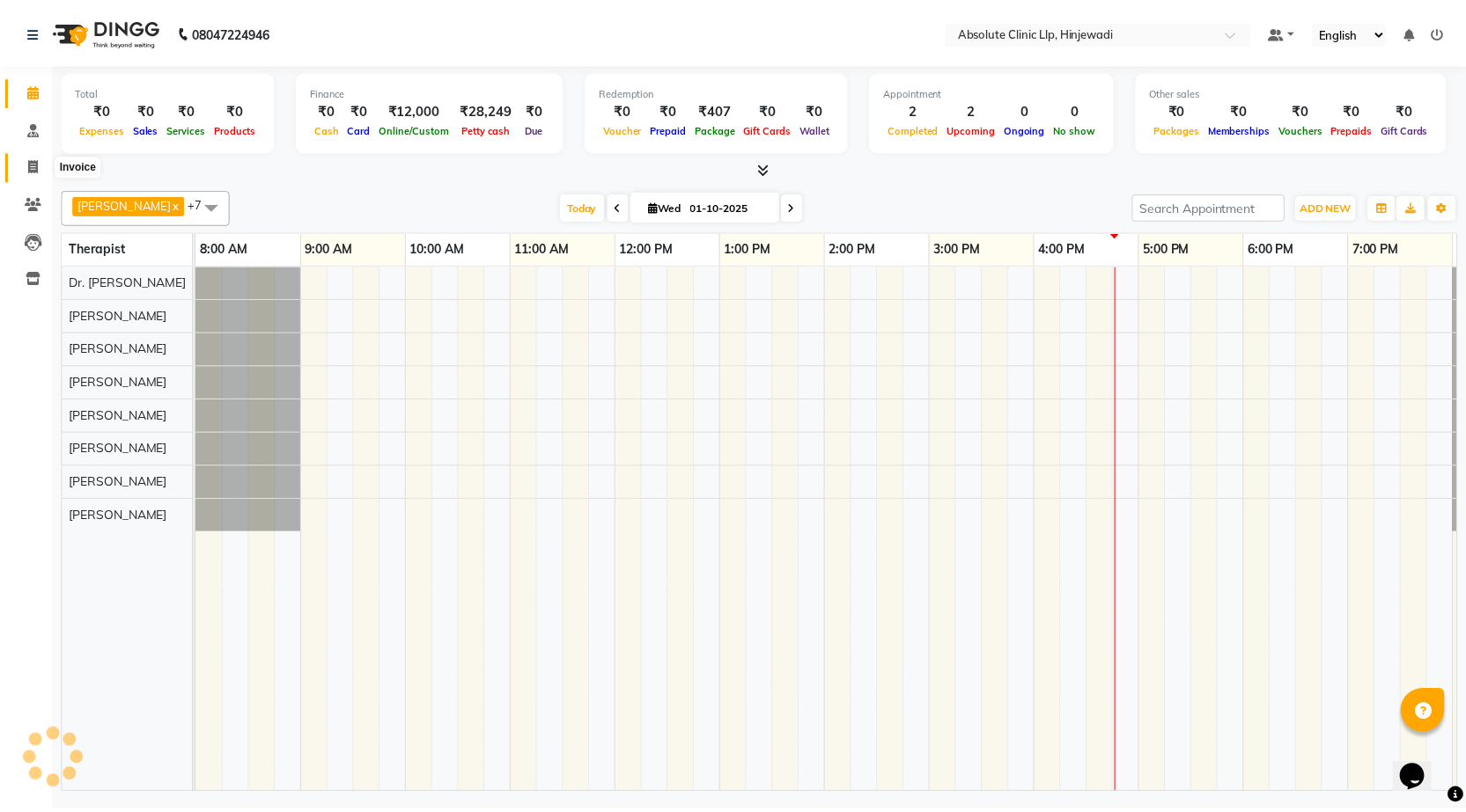
scroll to position [0, 101]
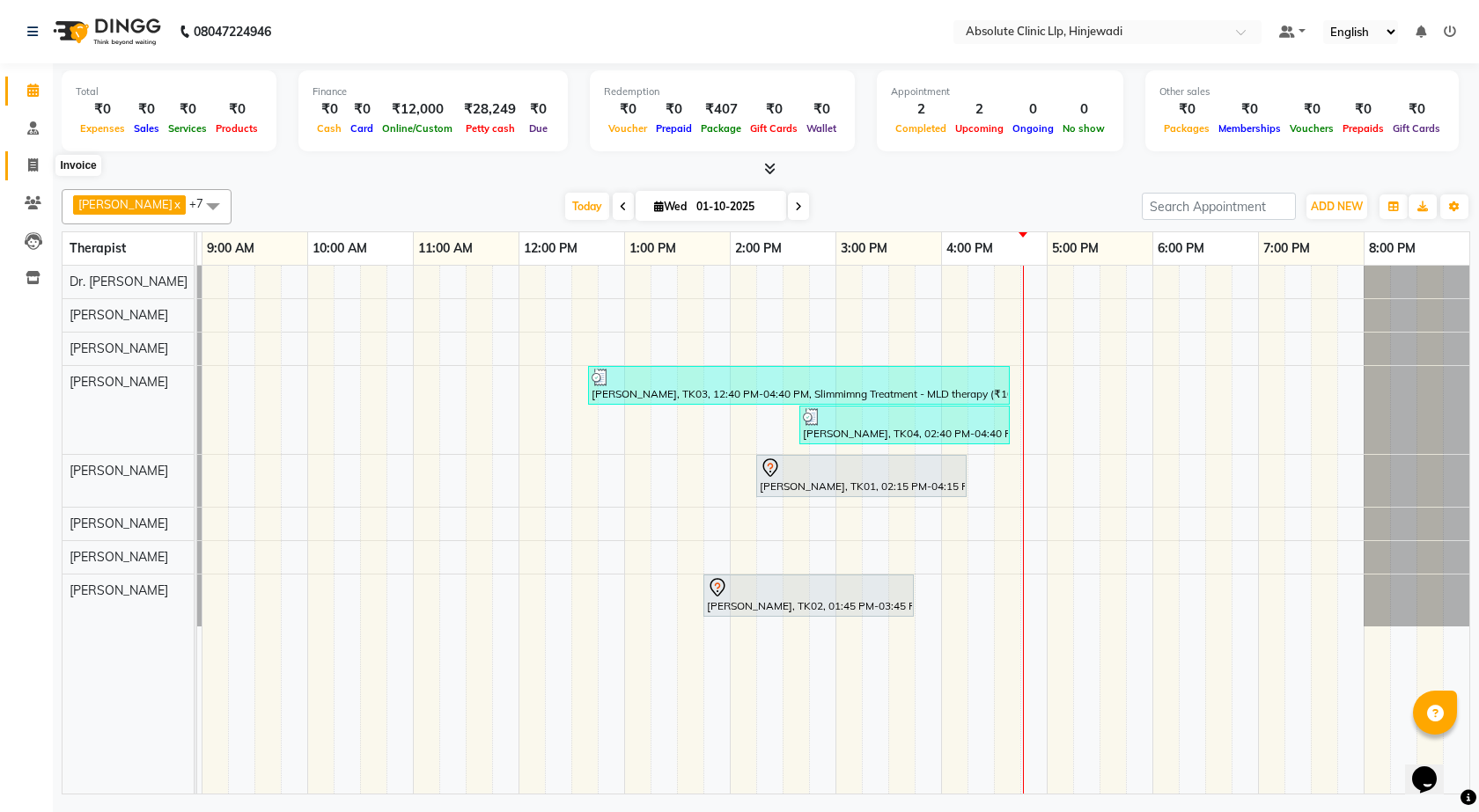
click at [28, 168] on icon at bounding box center [33, 166] width 10 height 14
select select "service"
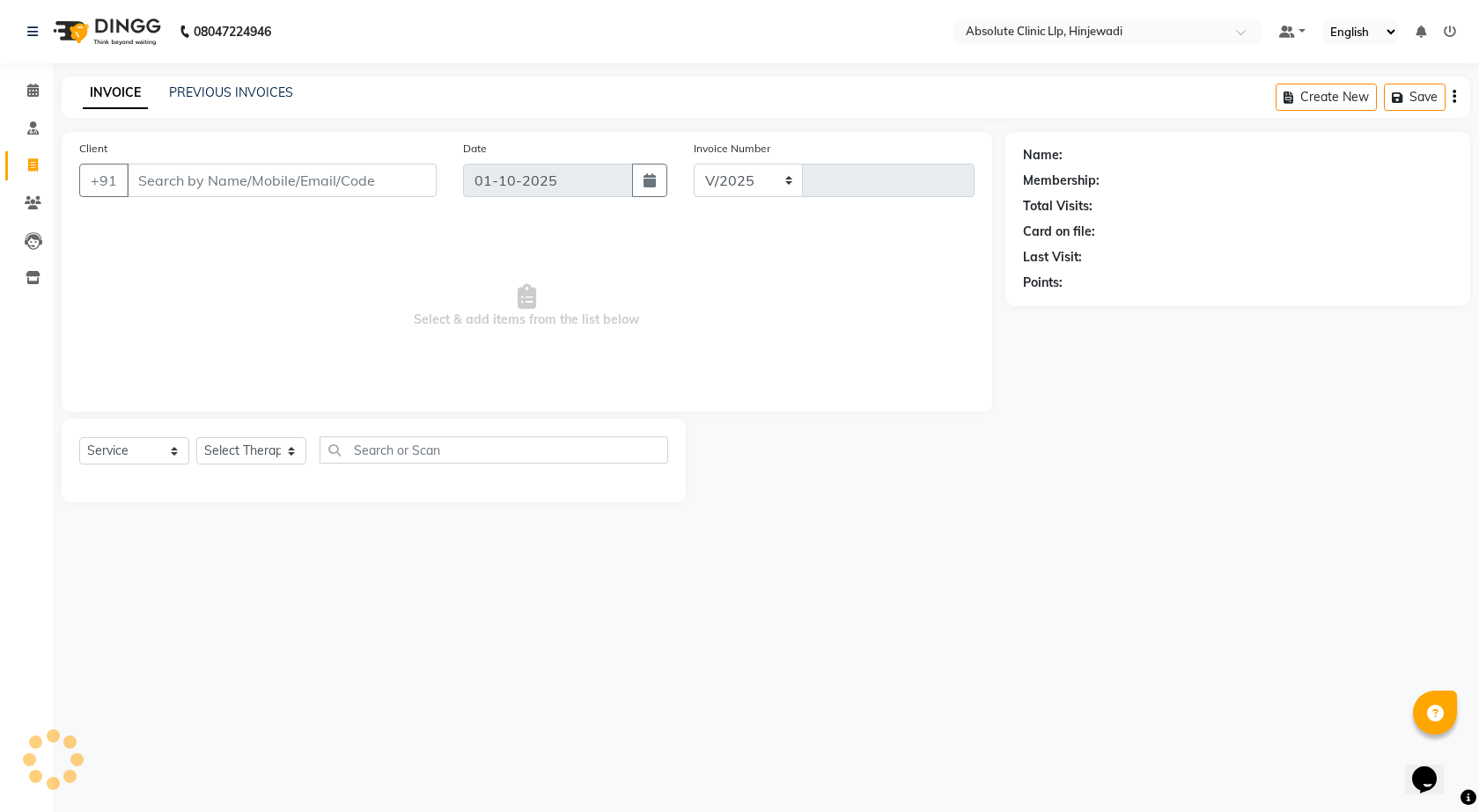
select select "5113"
type input "2588"
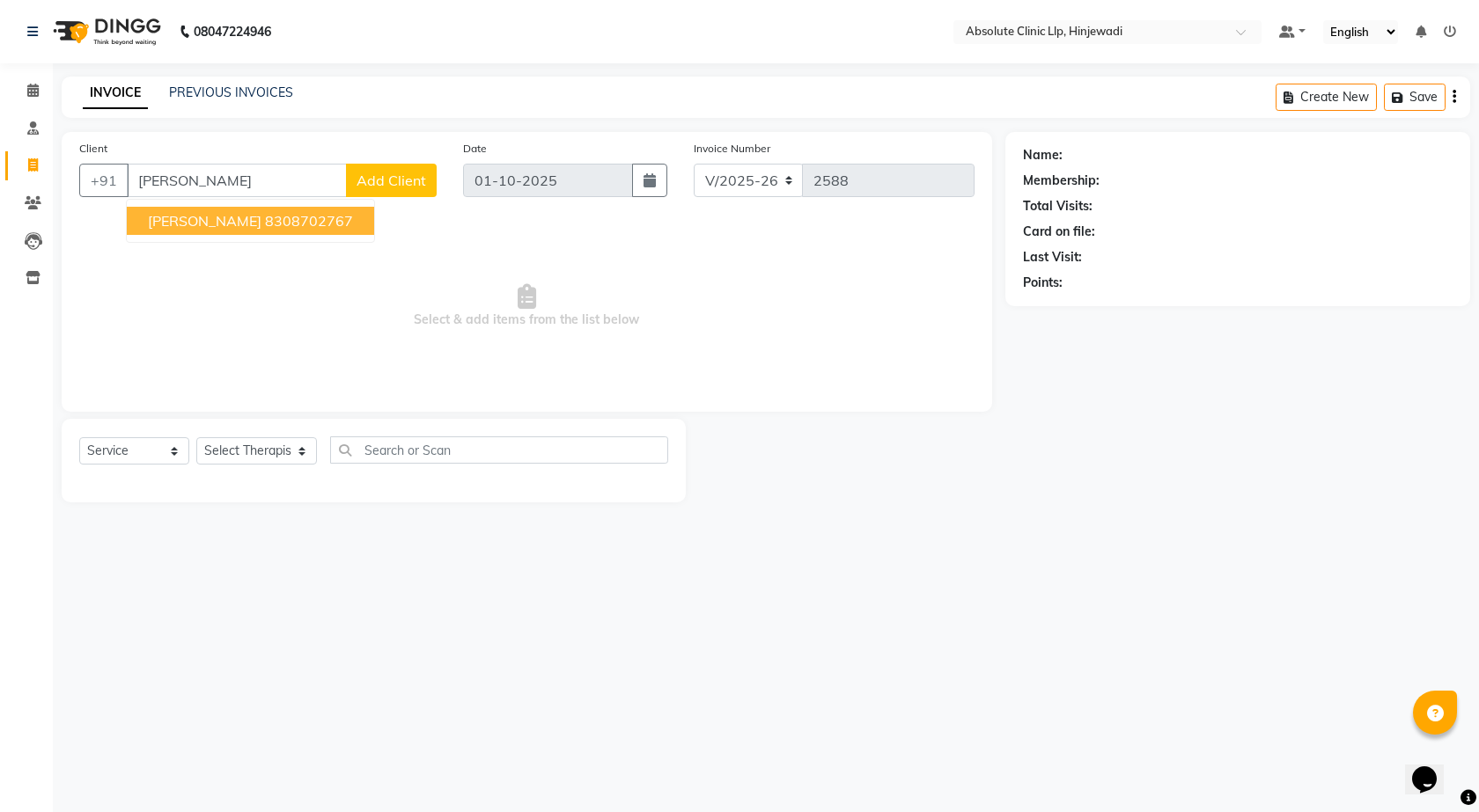
click at [189, 226] on span "[PERSON_NAME]" at bounding box center [205, 221] width 113 height 17
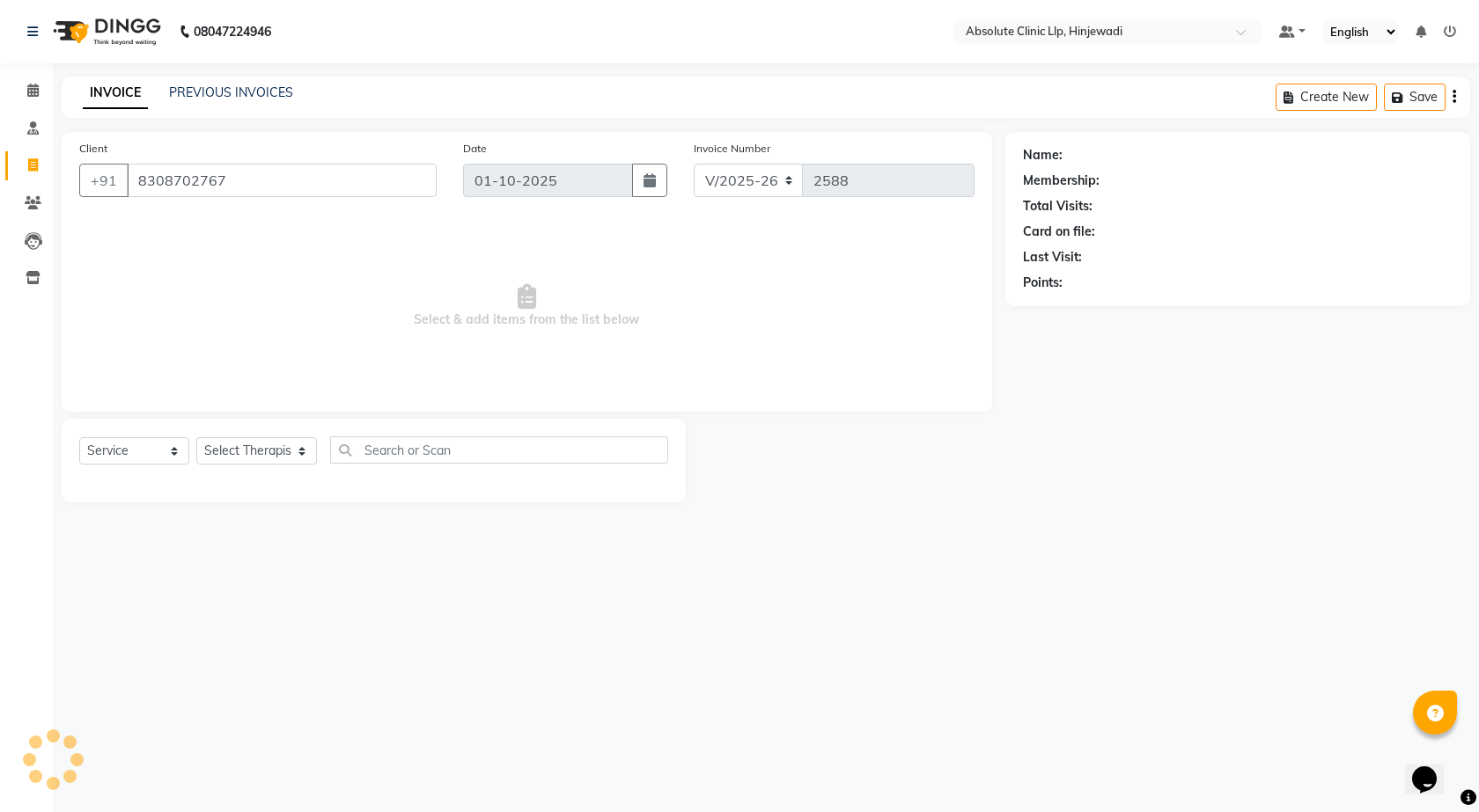
type input "8308702767"
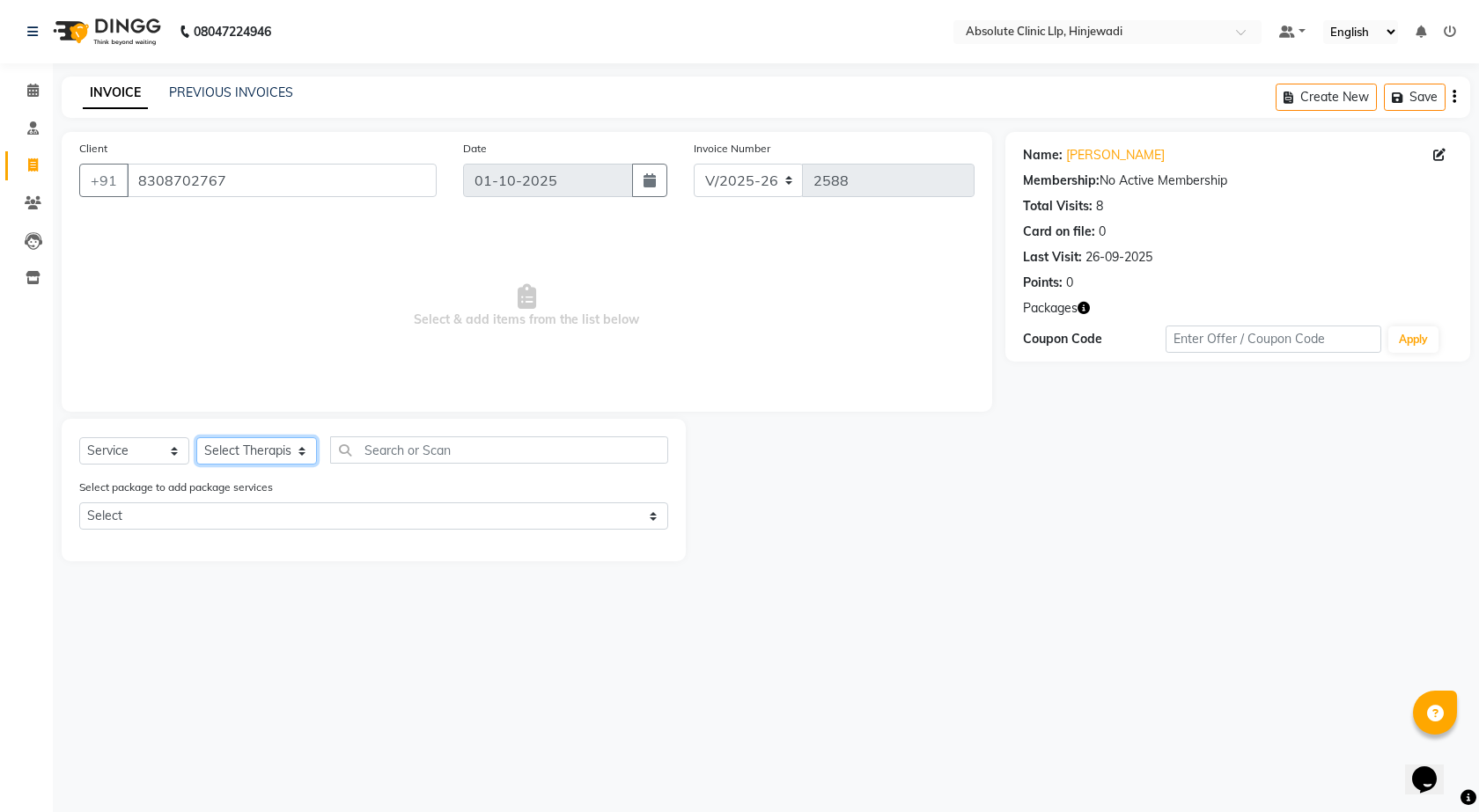
click at [280, 453] on select "Select Therapist [PERSON_NAME] DHANANJAY [PERSON_NAME] Dr. [PERSON_NAME] [PERSO…" at bounding box center [257, 451] width 120 height 27
select select "77023"
click at [197, 437] on select "Select Therapist [PERSON_NAME] DHANANJAY [PERSON_NAME] Dr. [PERSON_NAME] [PERSO…" at bounding box center [257, 451] width 120 height 27
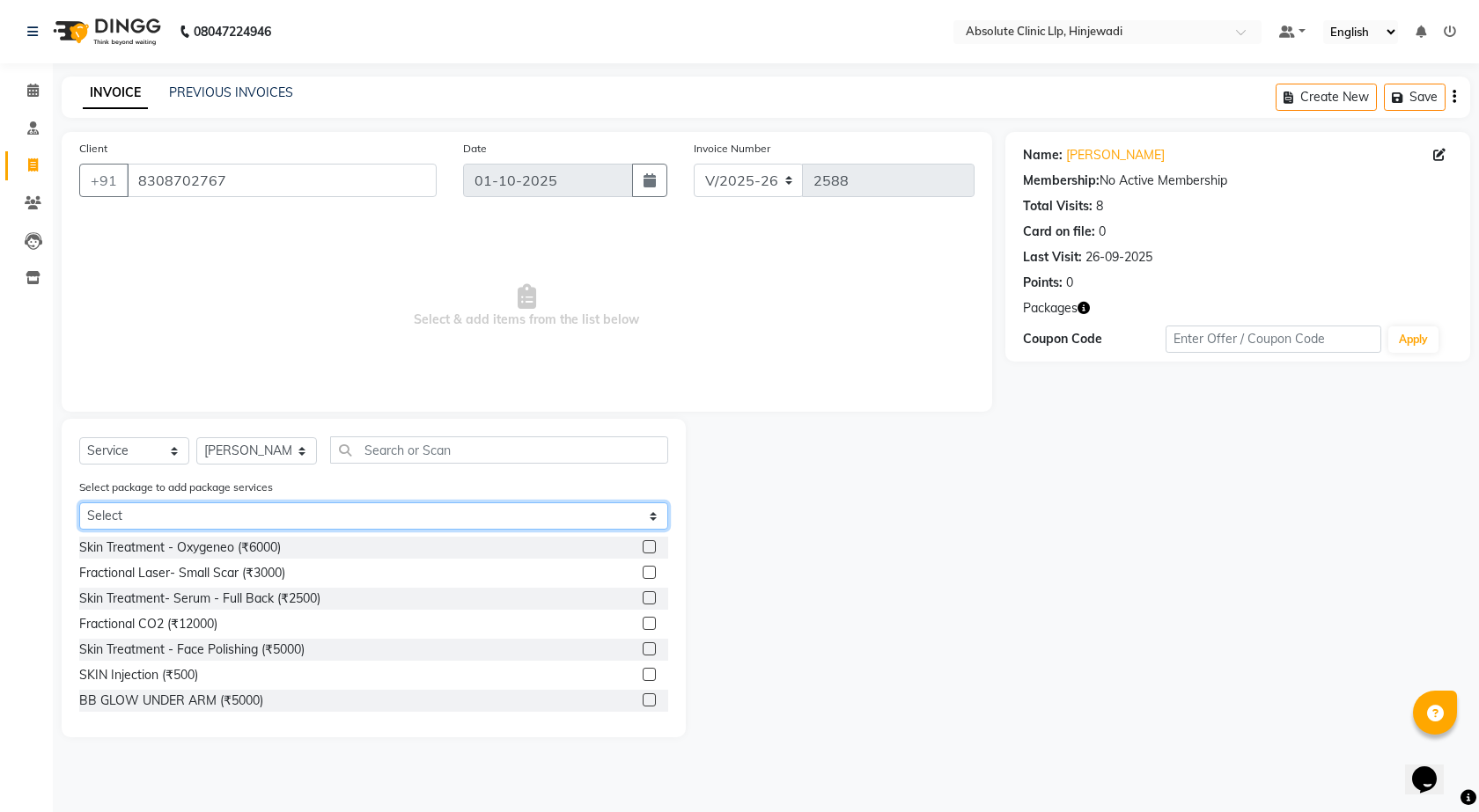
click at [653, 518] on select "Select [PERSON_NAME] - Hair" at bounding box center [374, 516] width 589 height 27
select select "1: Object"
click at [79, 503] on select "Select [PERSON_NAME] - Hair" at bounding box center [374, 516] width 589 height 27
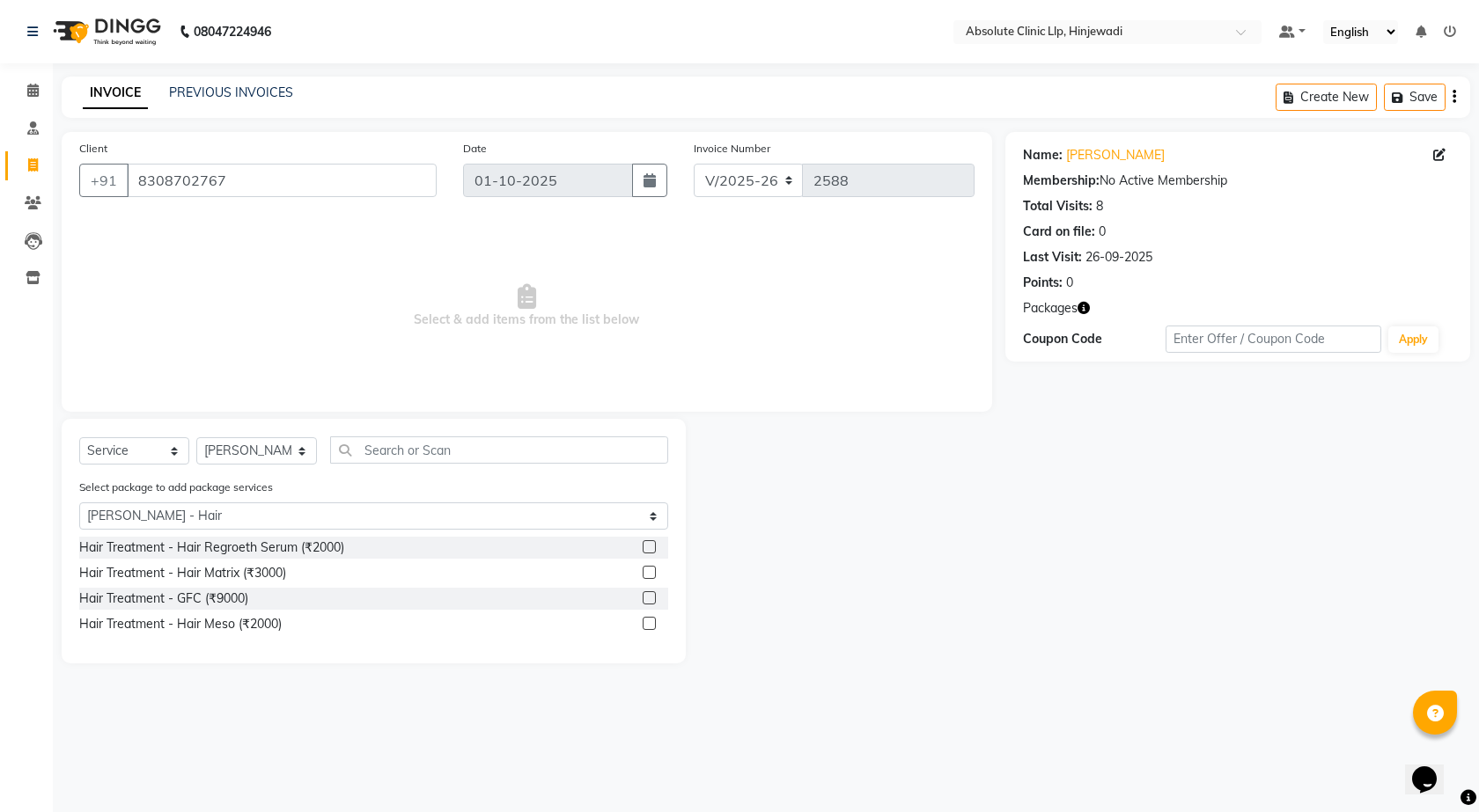
click at [651, 620] on label at bounding box center [649, 624] width 14 height 14
click at [651, 620] on input "checkbox" at bounding box center [648, 625] width 12 height 12
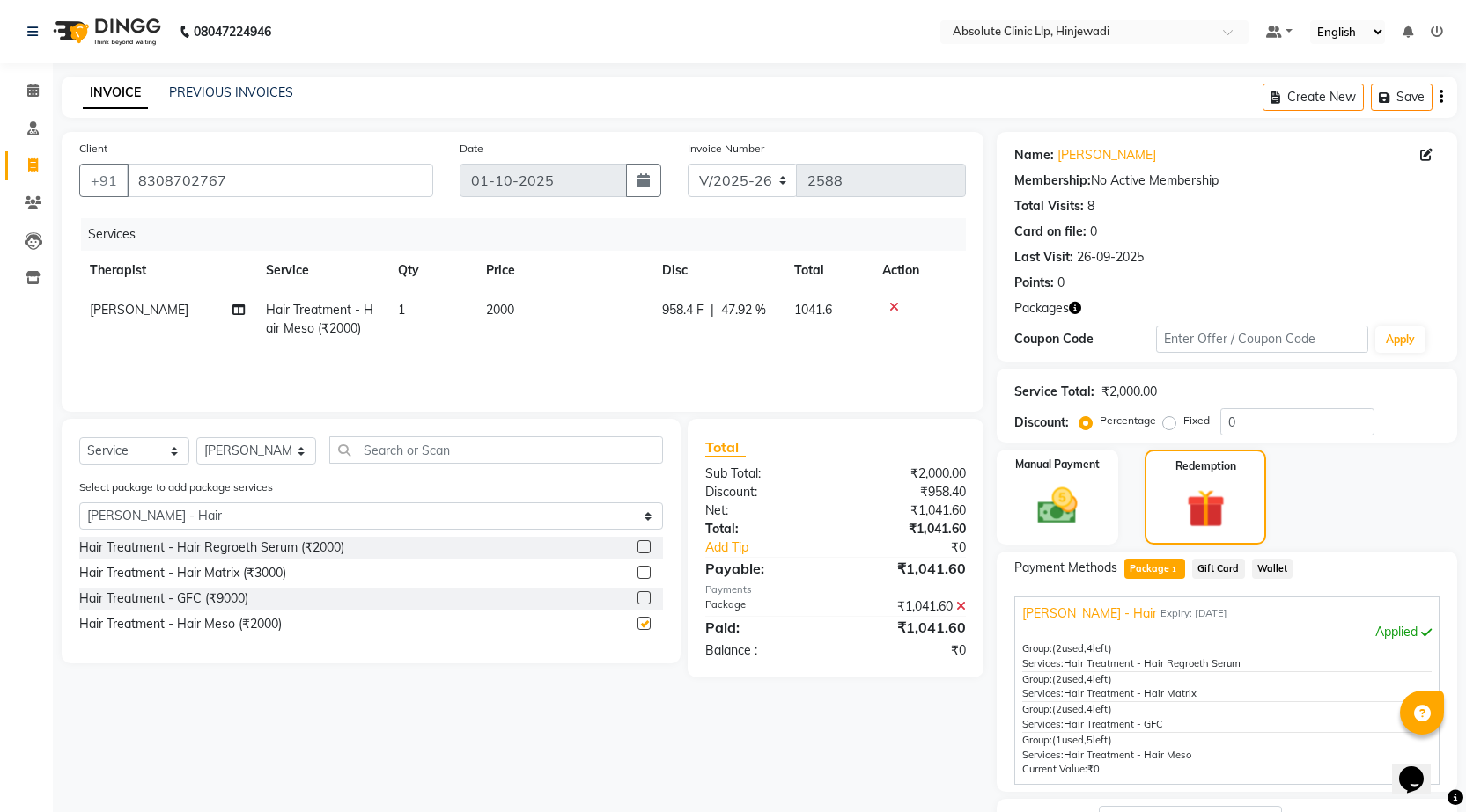
checkbox input "false"
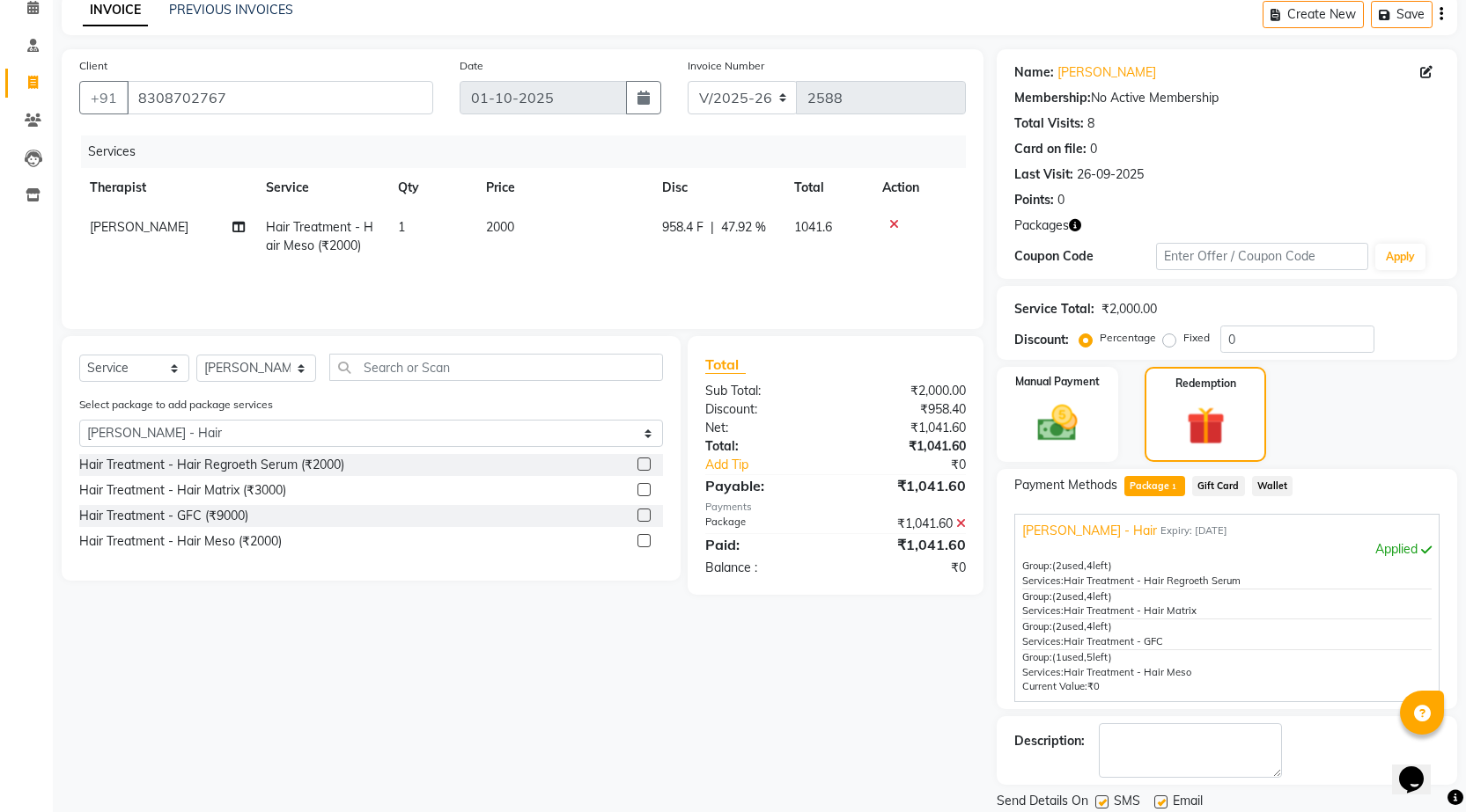
scroll to position [141, 0]
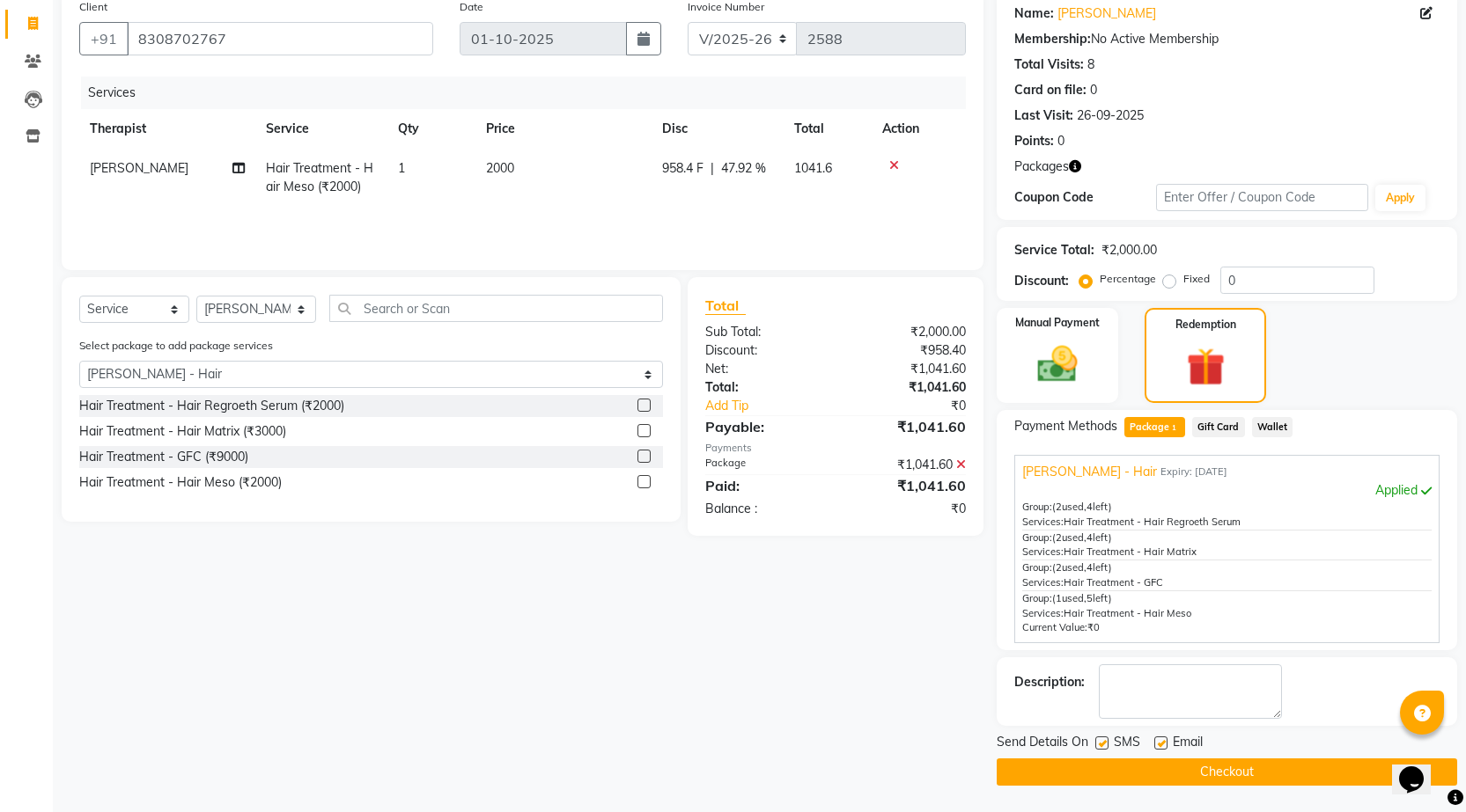
click at [1232, 780] on button "Checkout" at bounding box center [1226, 772] width 460 height 27
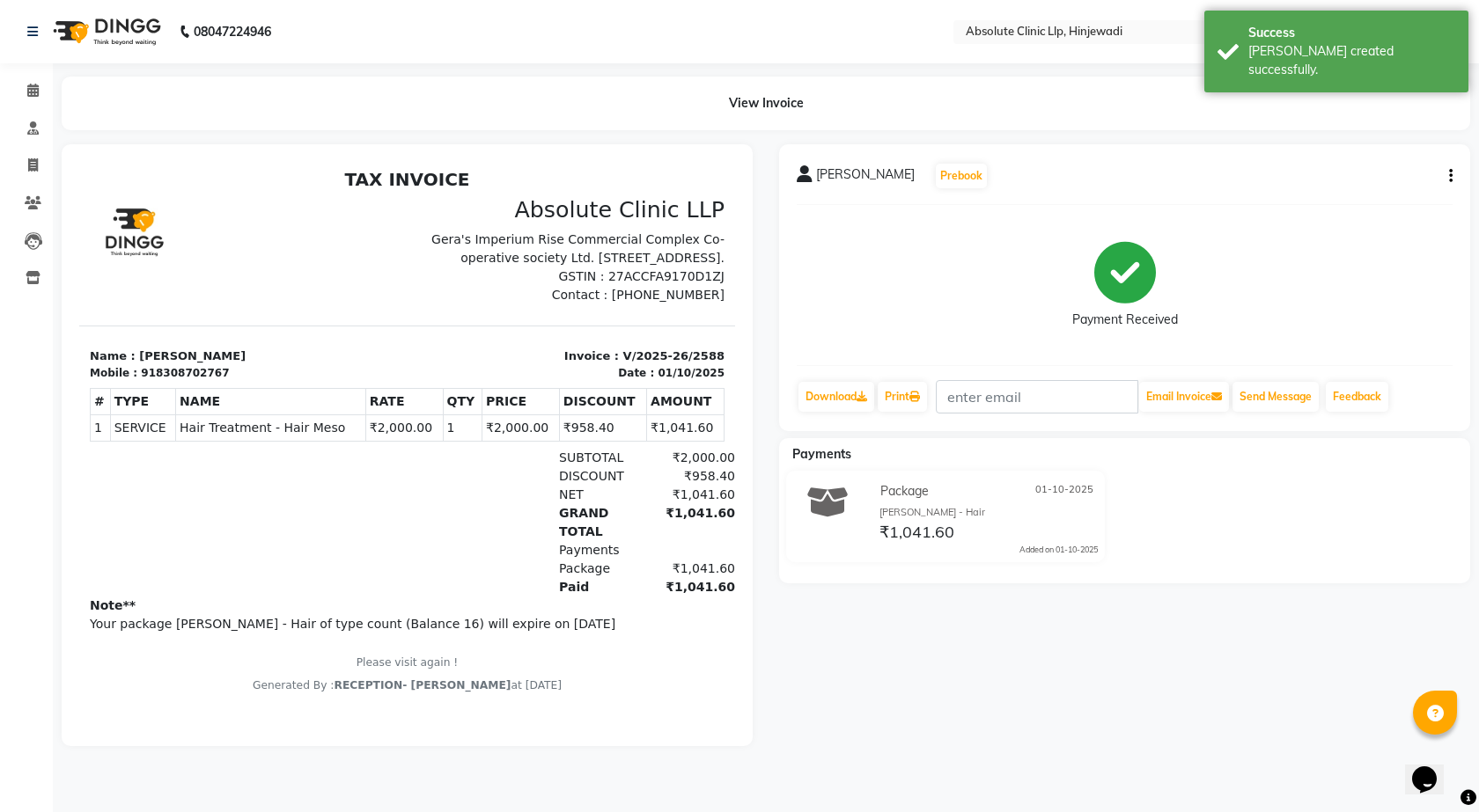
click at [134, 34] on img at bounding box center [105, 31] width 120 height 49
